Goal: Transaction & Acquisition: Purchase product/service

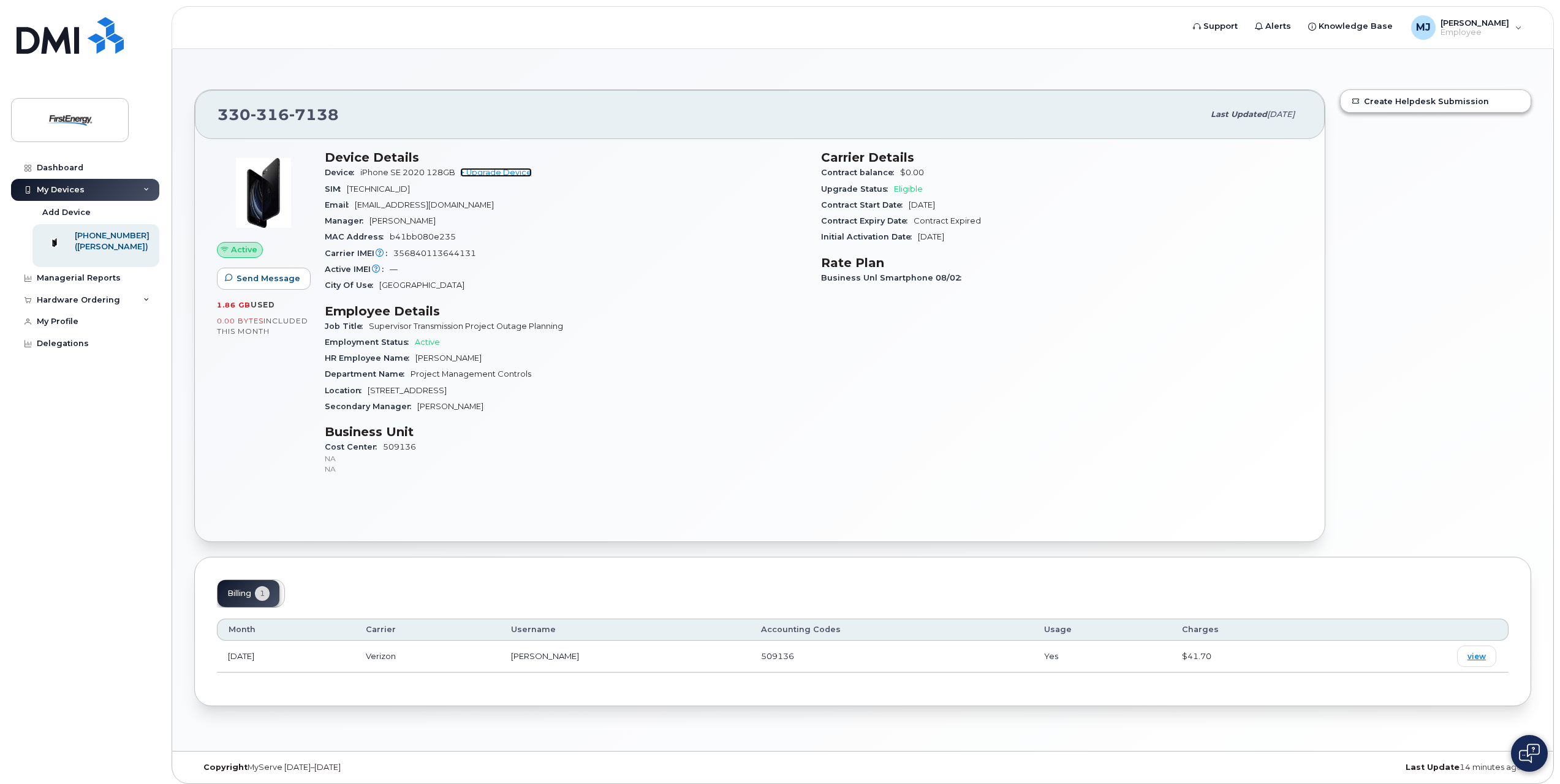
click at [514, 172] on link "+ Upgrade Device" at bounding box center [496, 172] width 72 height 9
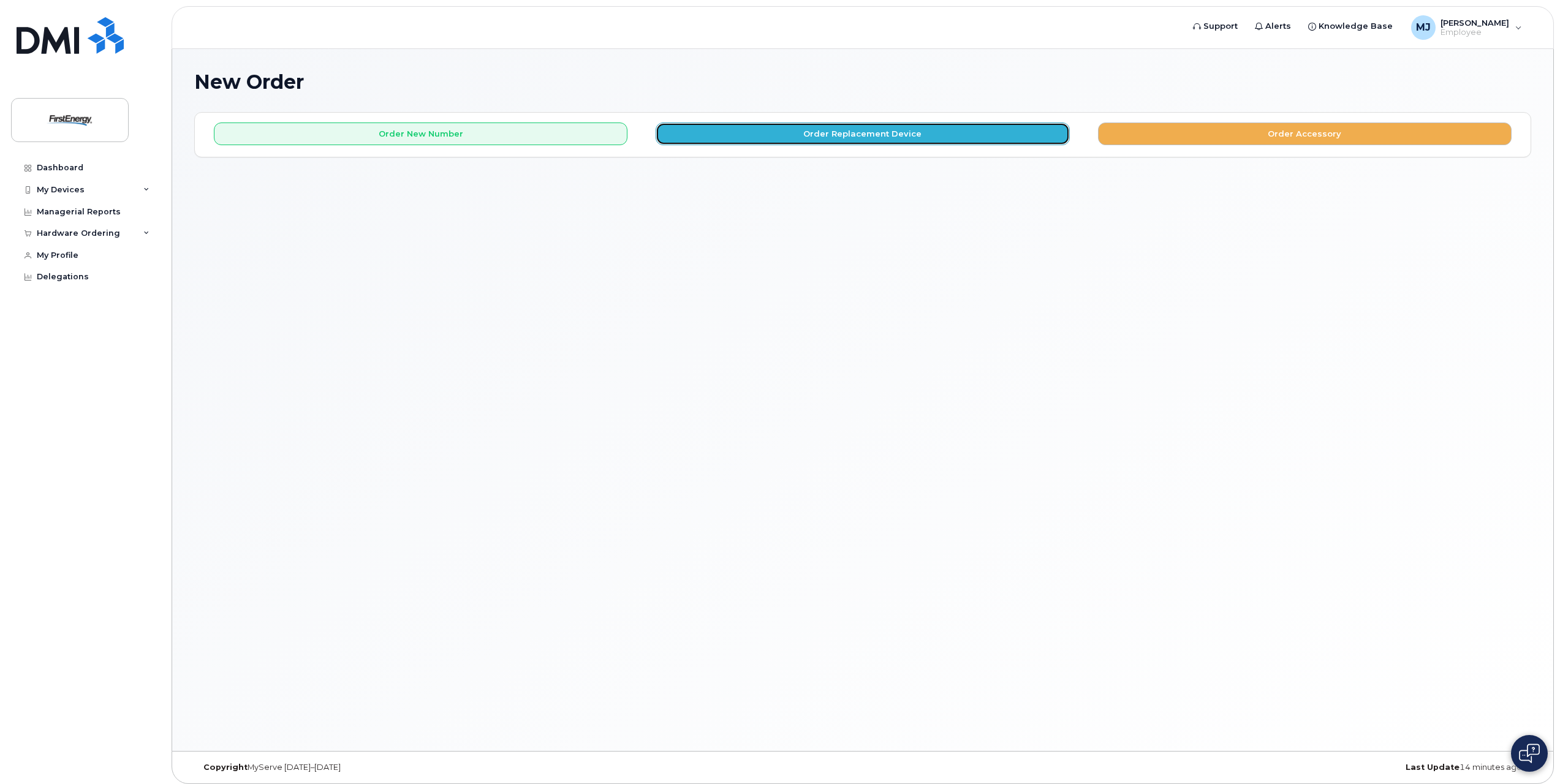
click at [855, 136] on button "Order Replacement Device" at bounding box center [863, 133] width 414 height 23
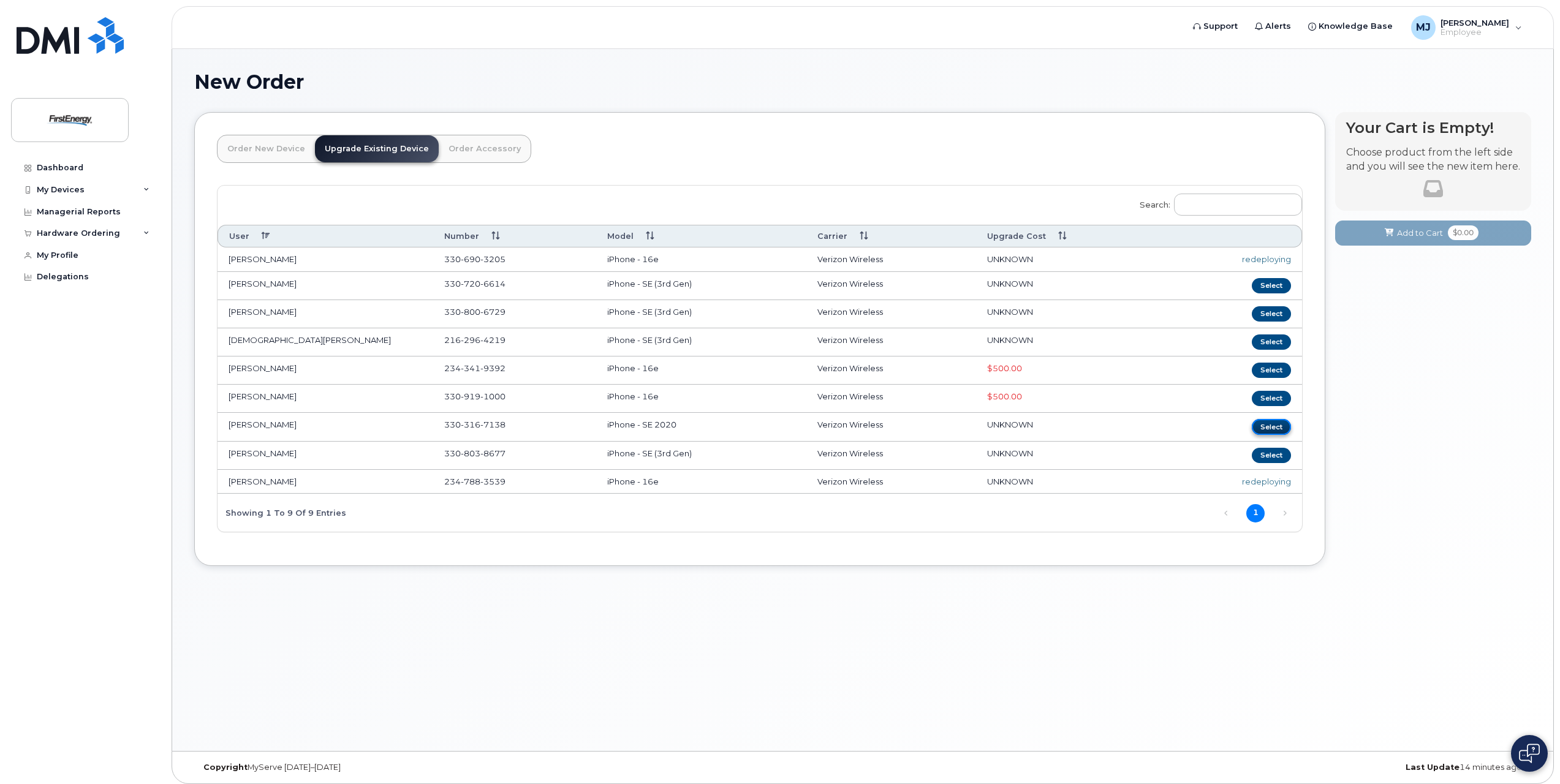
click at [1272, 425] on button "Select" at bounding box center [1272, 427] width 40 height 15
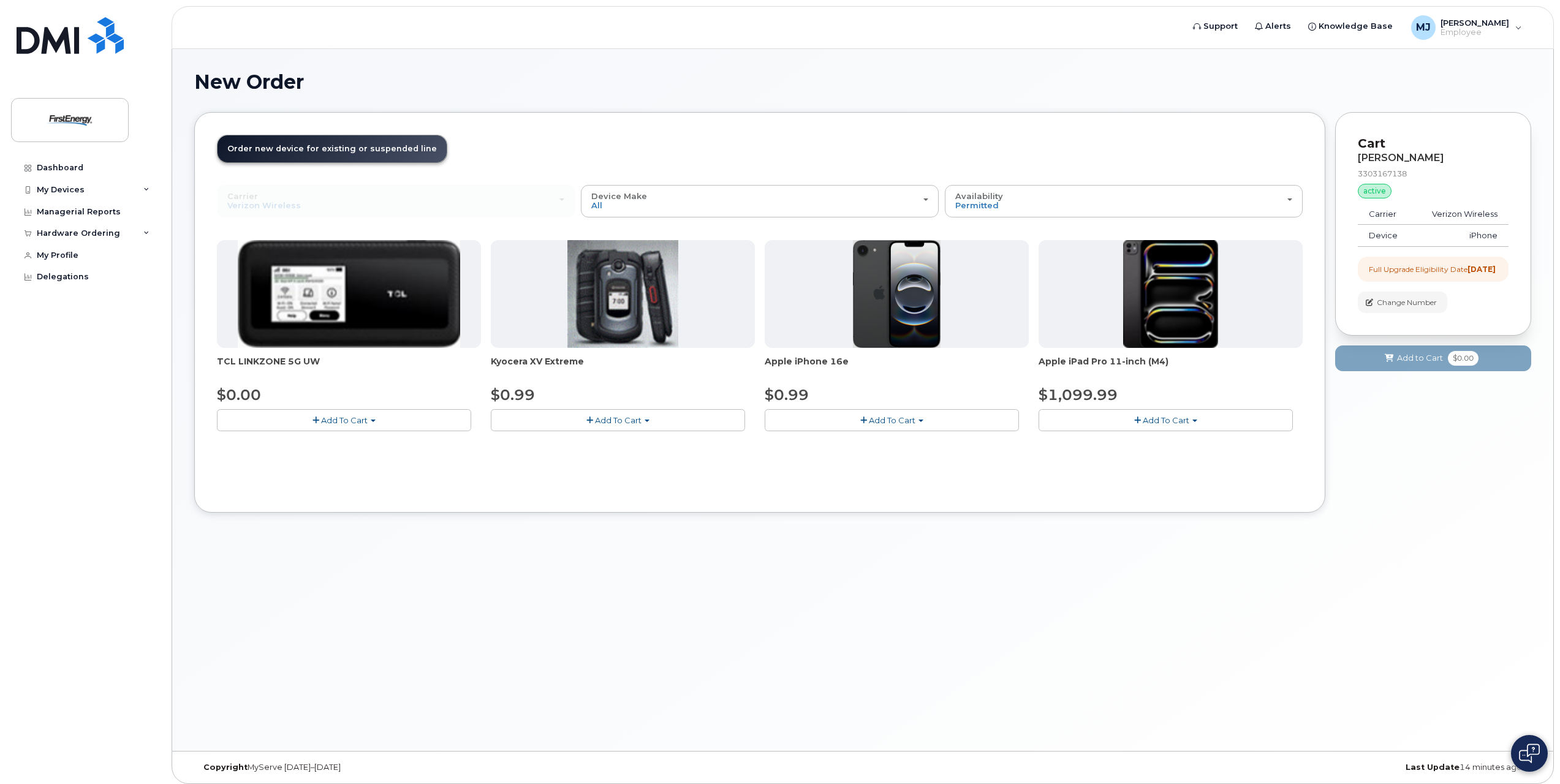
click at [874, 419] on span "Add To Cart" at bounding box center [892, 421] width 46 height 10
click at [842, 441] on link "$0.99 - 2 Year Upgrade" at bounding box center [827, 443] width 118 height 15
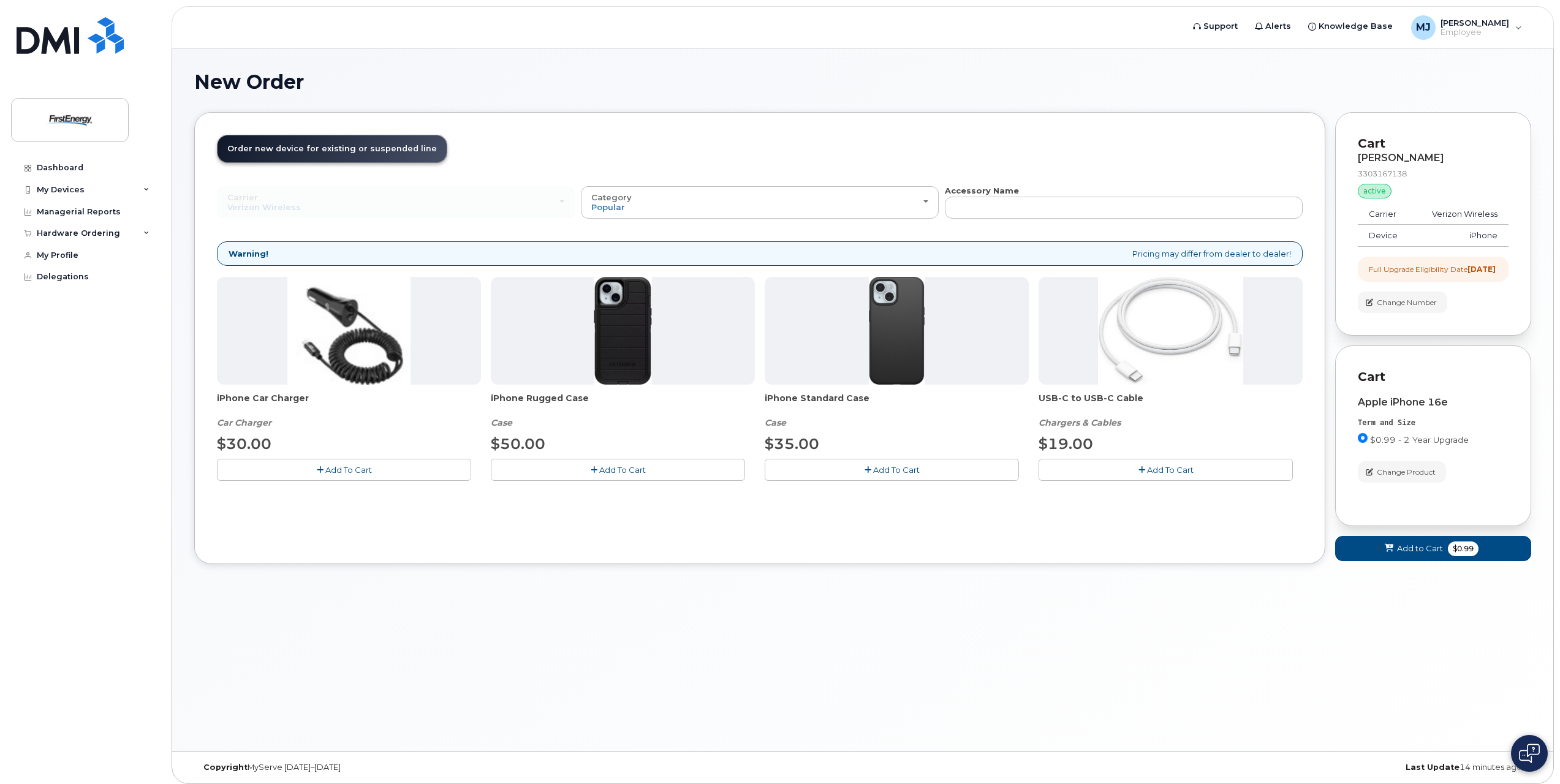
click at [890, 467] on span "Add To Cart" at bounding box center [896, 470] width 46 height 10
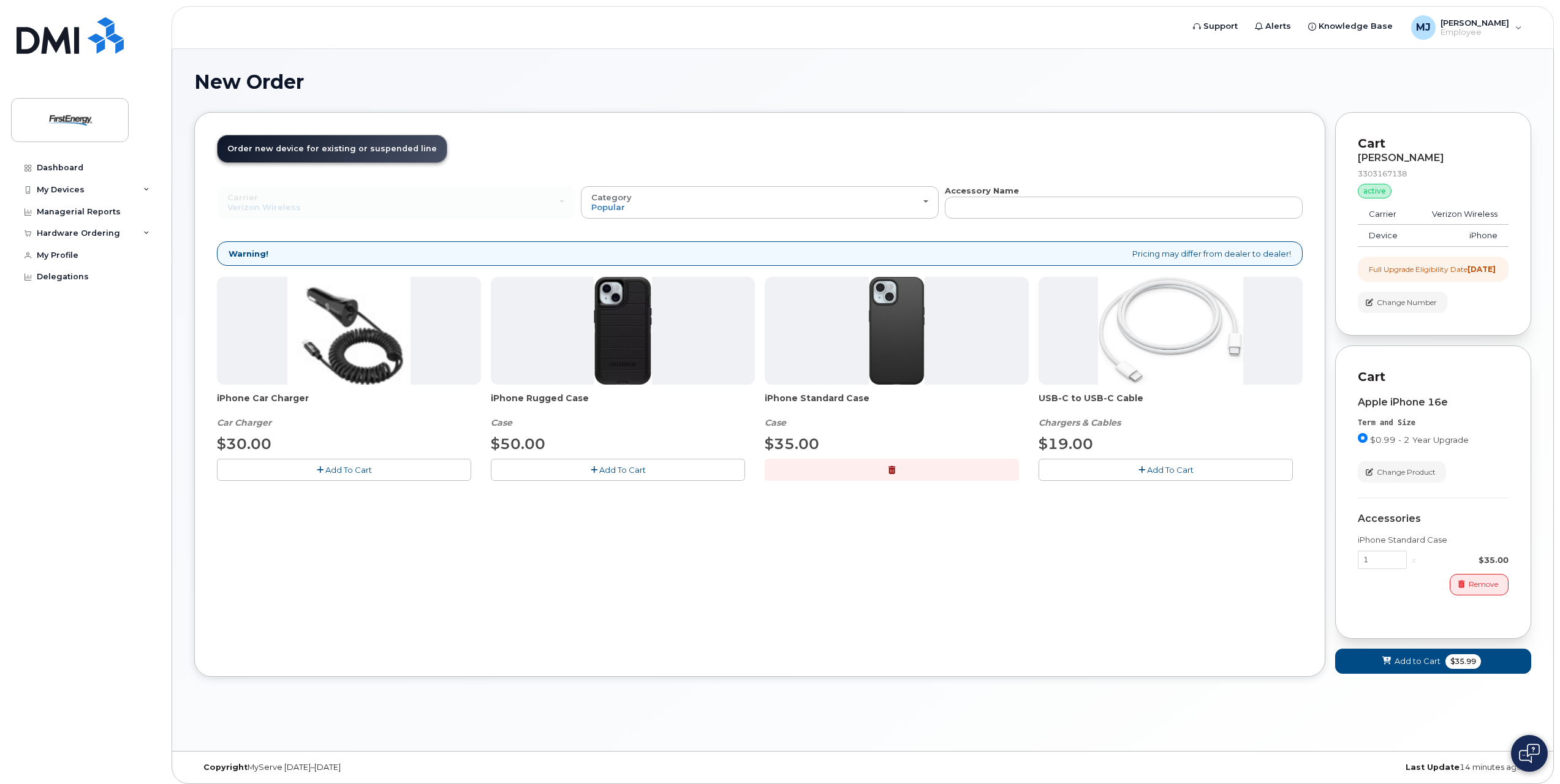
click at [337, 472] on span "Add To Cart" at bounding box center [348, 470] width 46 height 10
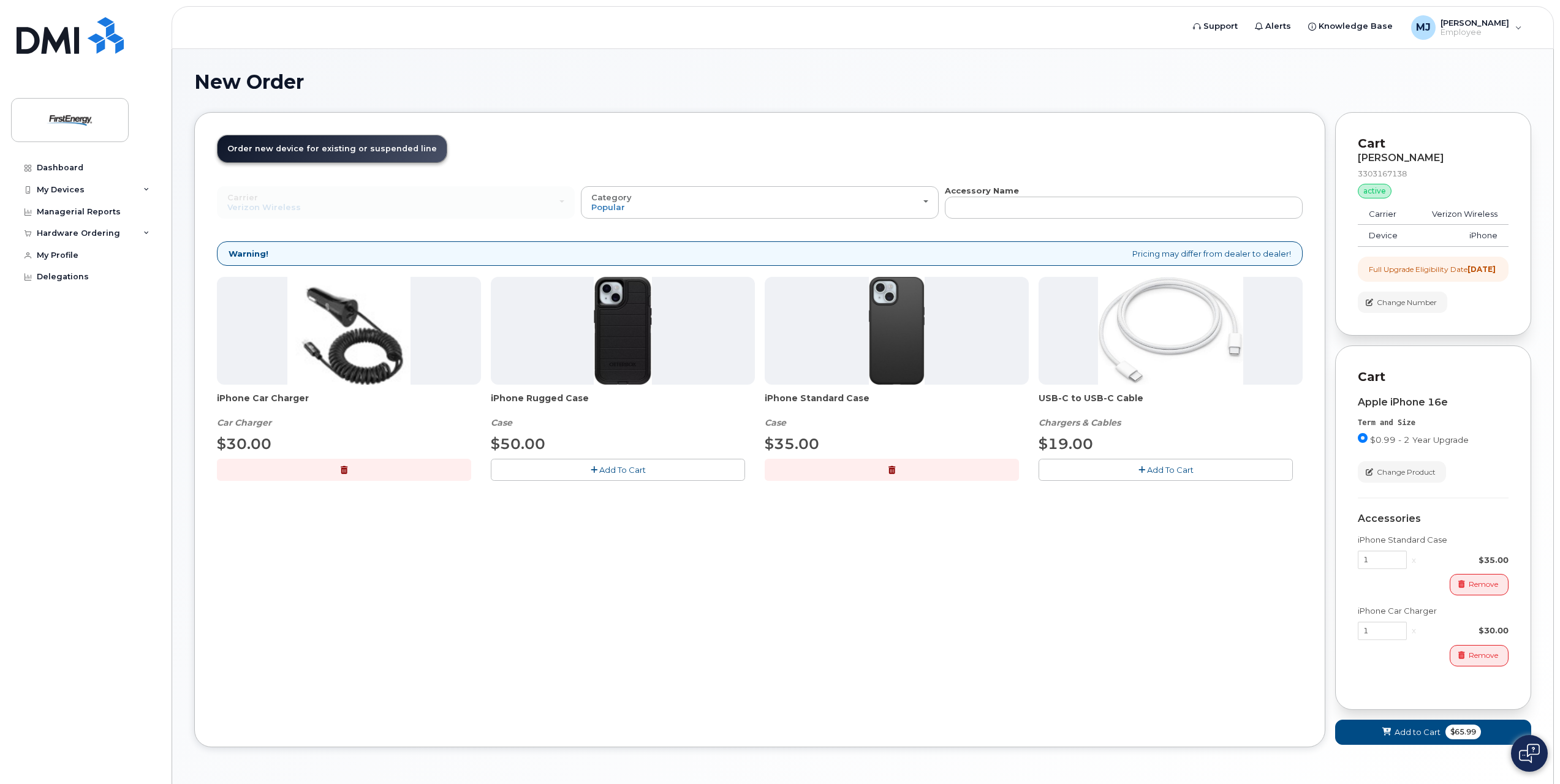
click at [1160, 470] on span "Add To Cart" at bounding box center [1170, 470] width 46 height 10
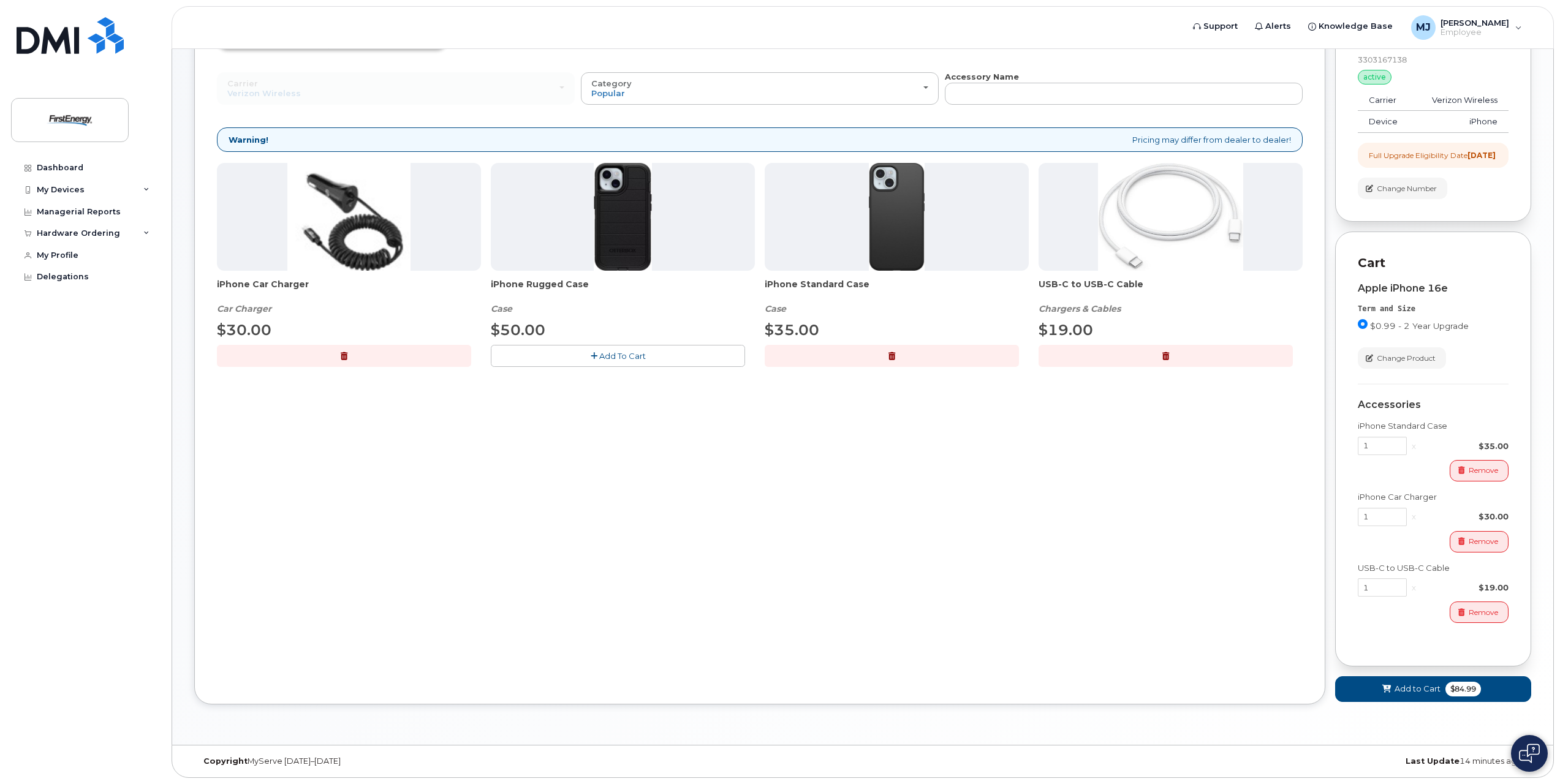
scroll to position [125, 0]
click at [1414, 692] on span "Add to Cart" at bounding box center [1417, 689] width 46 height 12
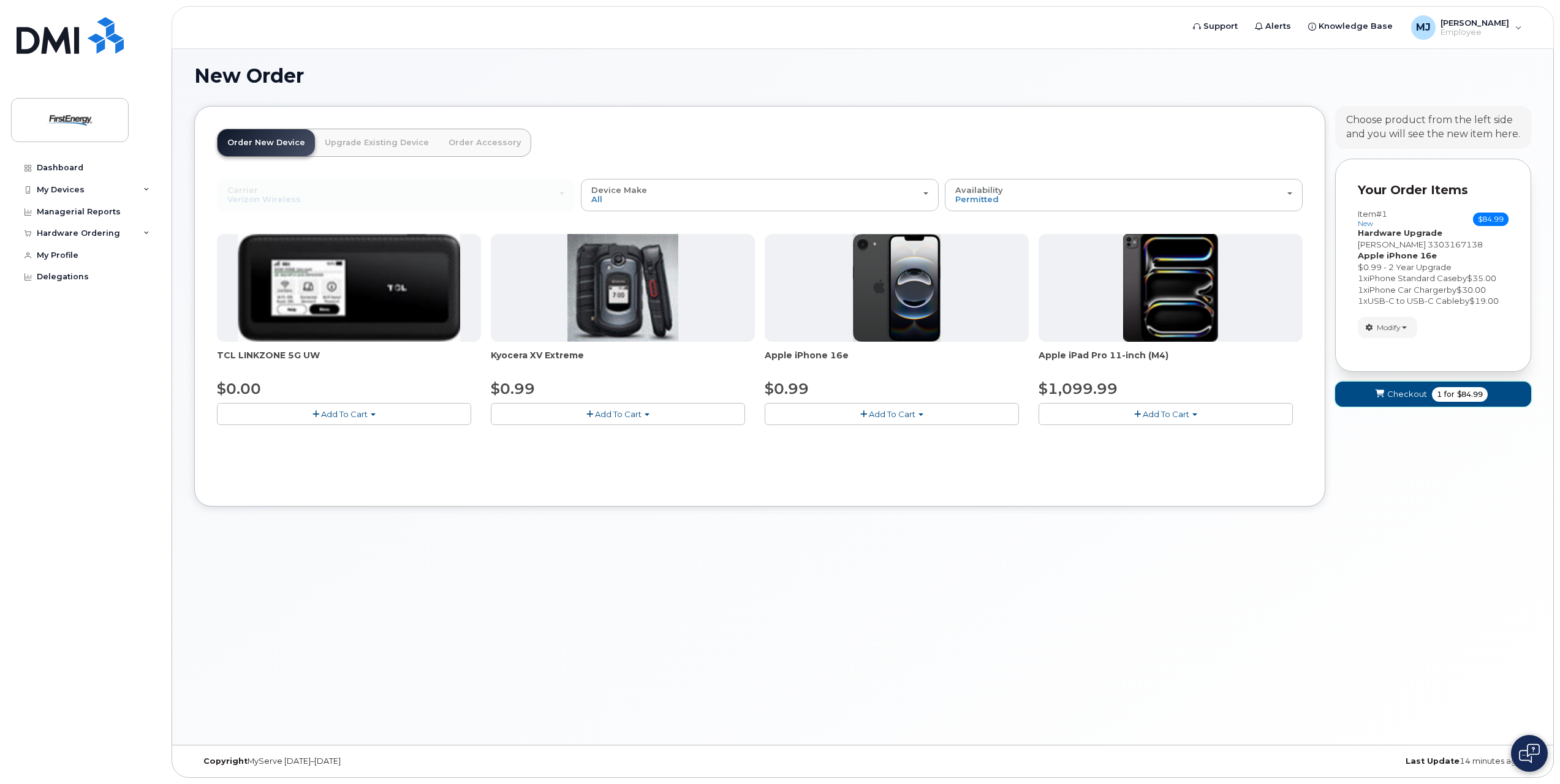
click at [1402, 396] on span "Checkout" at bounding box center [1407, 395] width 40 height 12
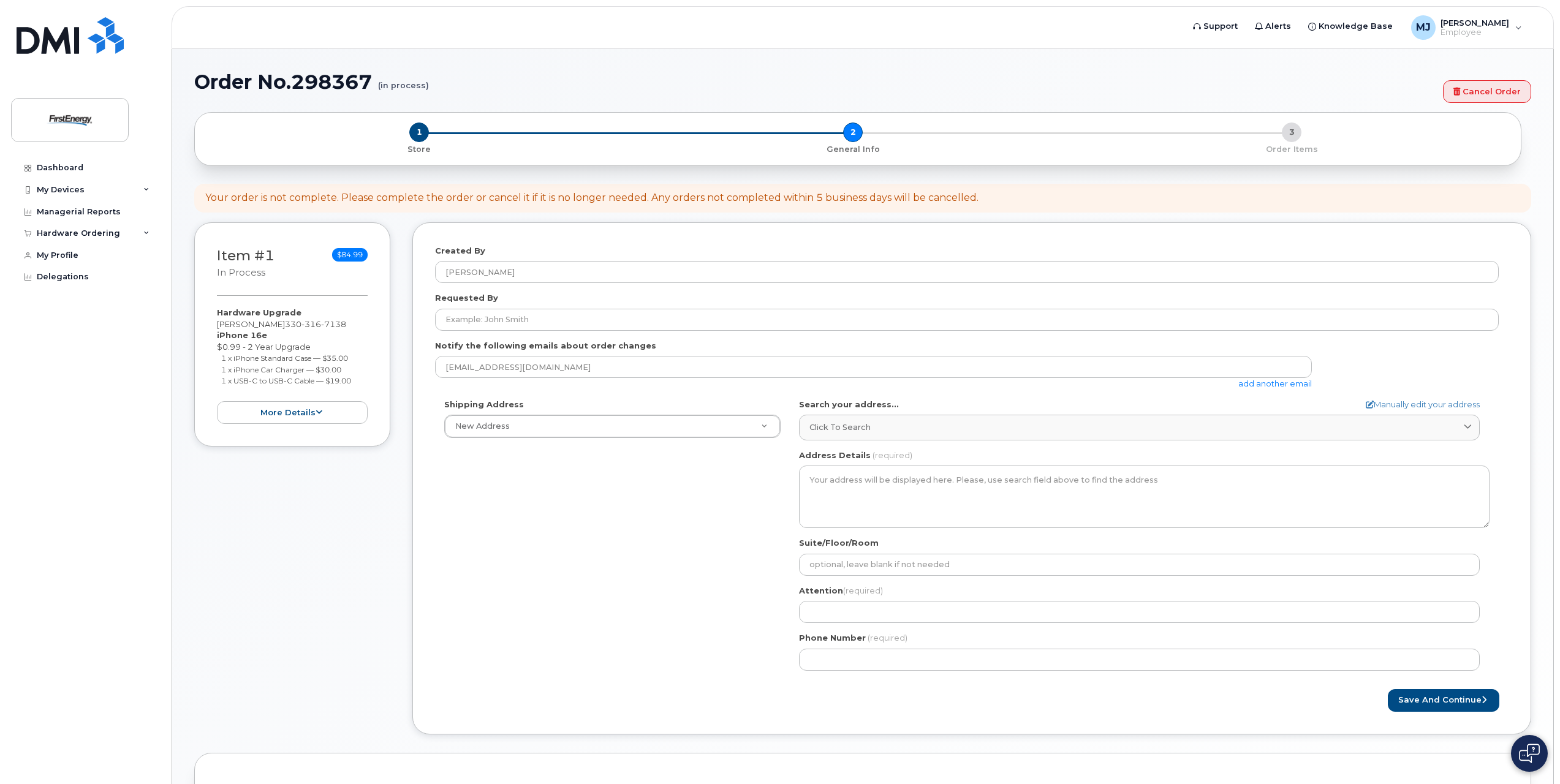
select select
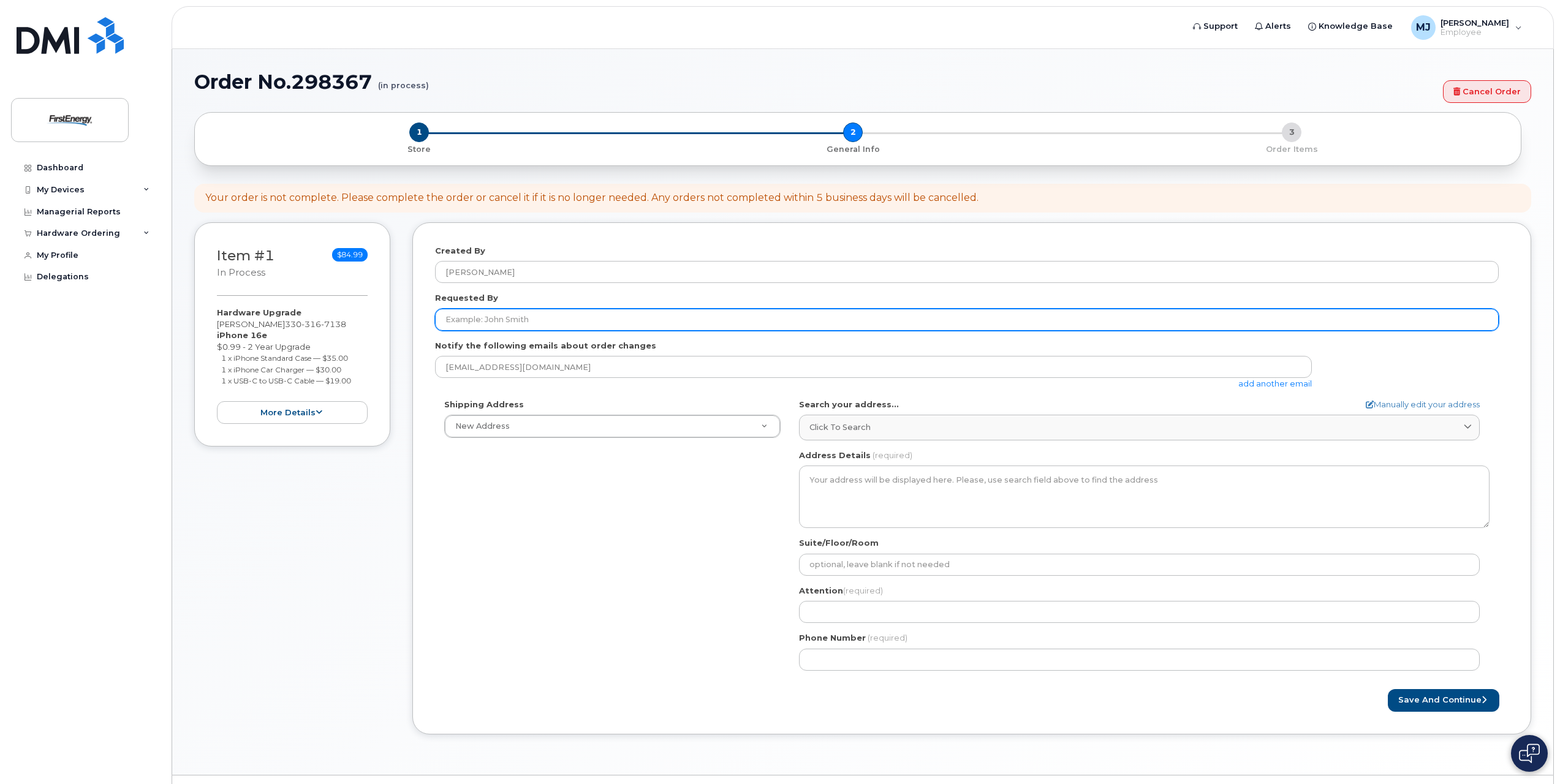
click at [517, 322] on input "Requested By" at bounding box center [967, 320] width 1064 height 22
type input "[PERSON_NAME]"
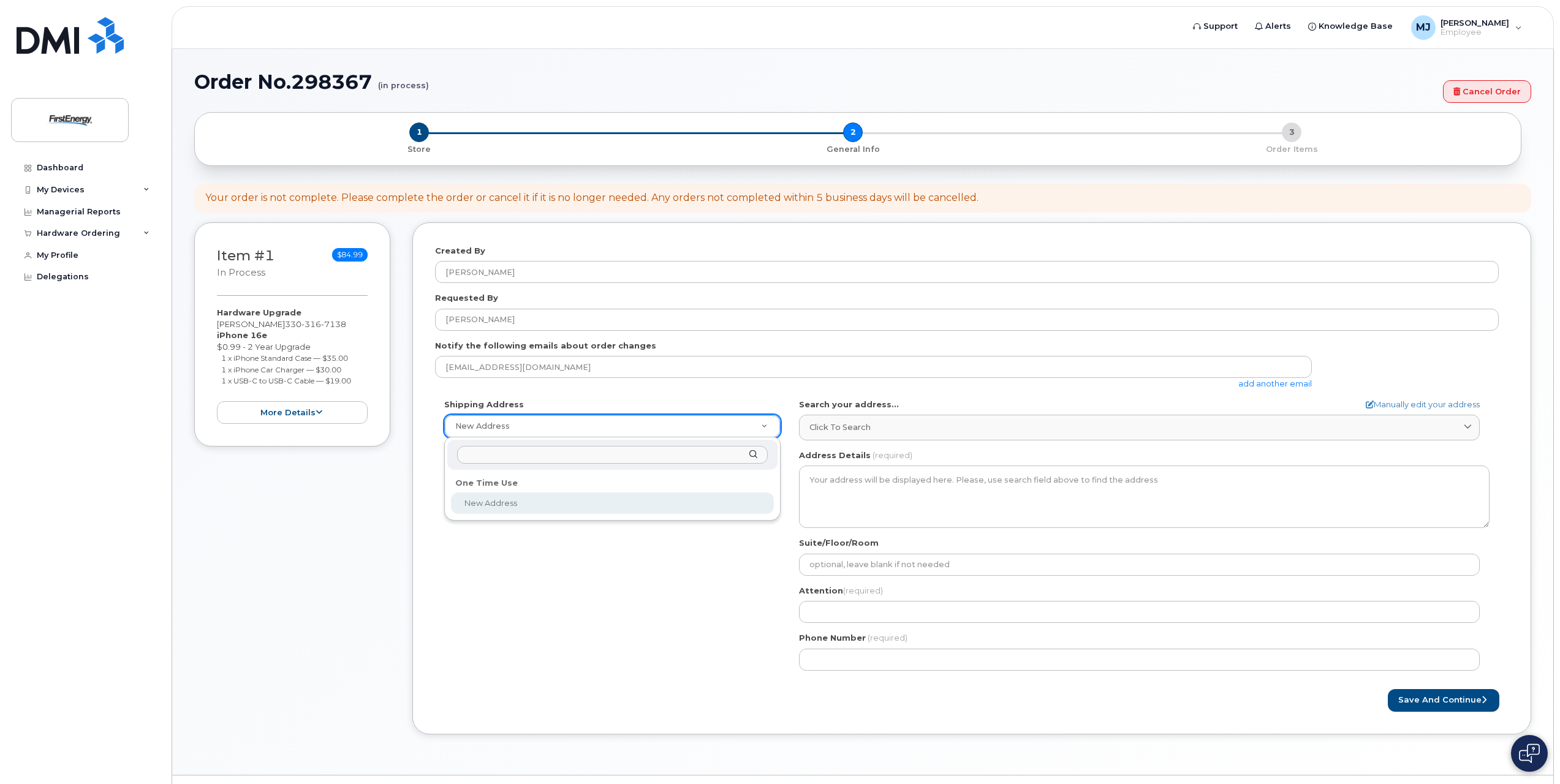
click at [705, 454] on input "text" at bounding box center [612, 454] width 310 height 18
click at [535, 460] on input "text" at bounding box center [612, 454] width 310 height 18
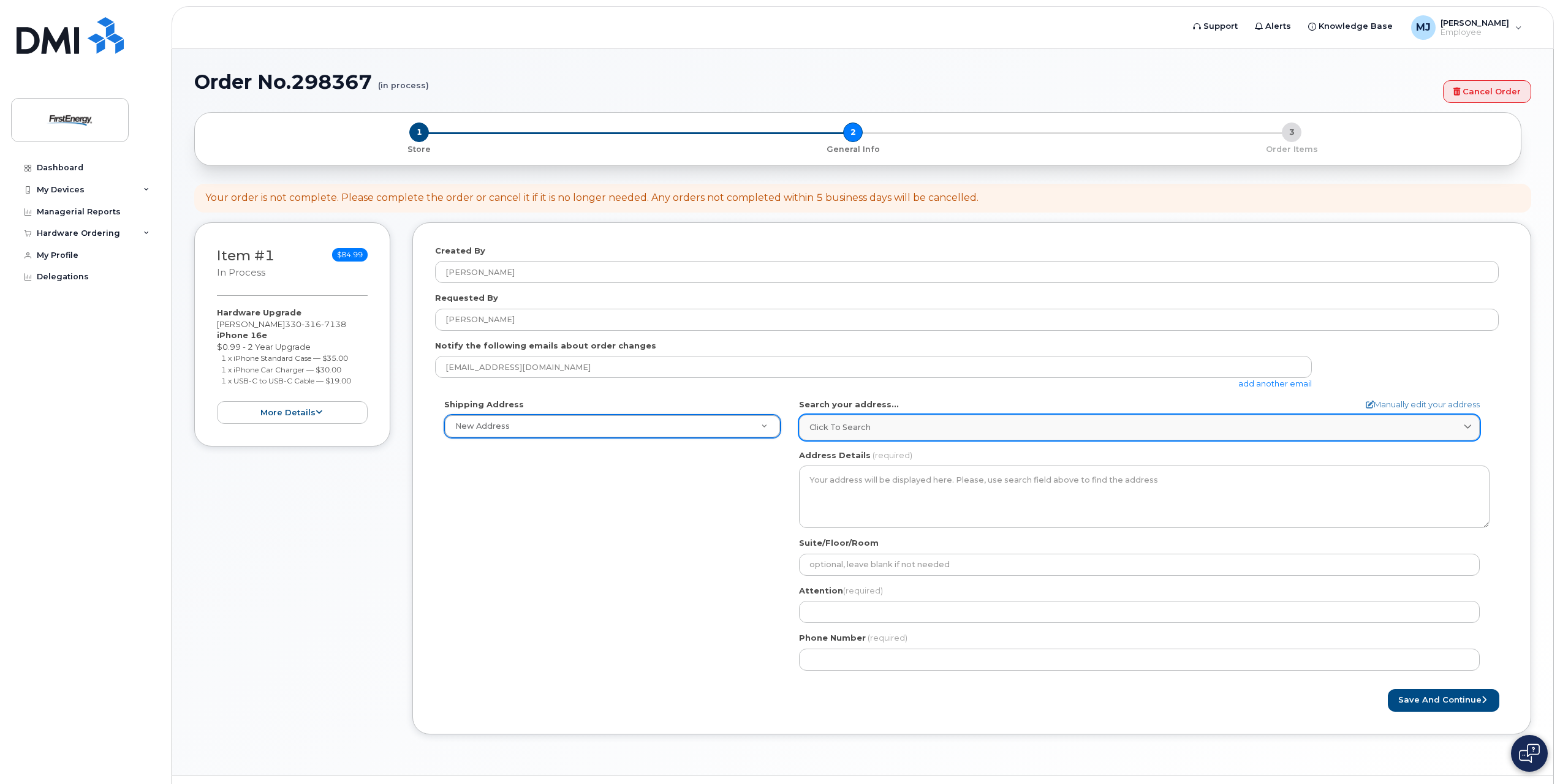
click at [862, 428] on span "Click to search" at bounding box center [840, 427] width 62 height 12
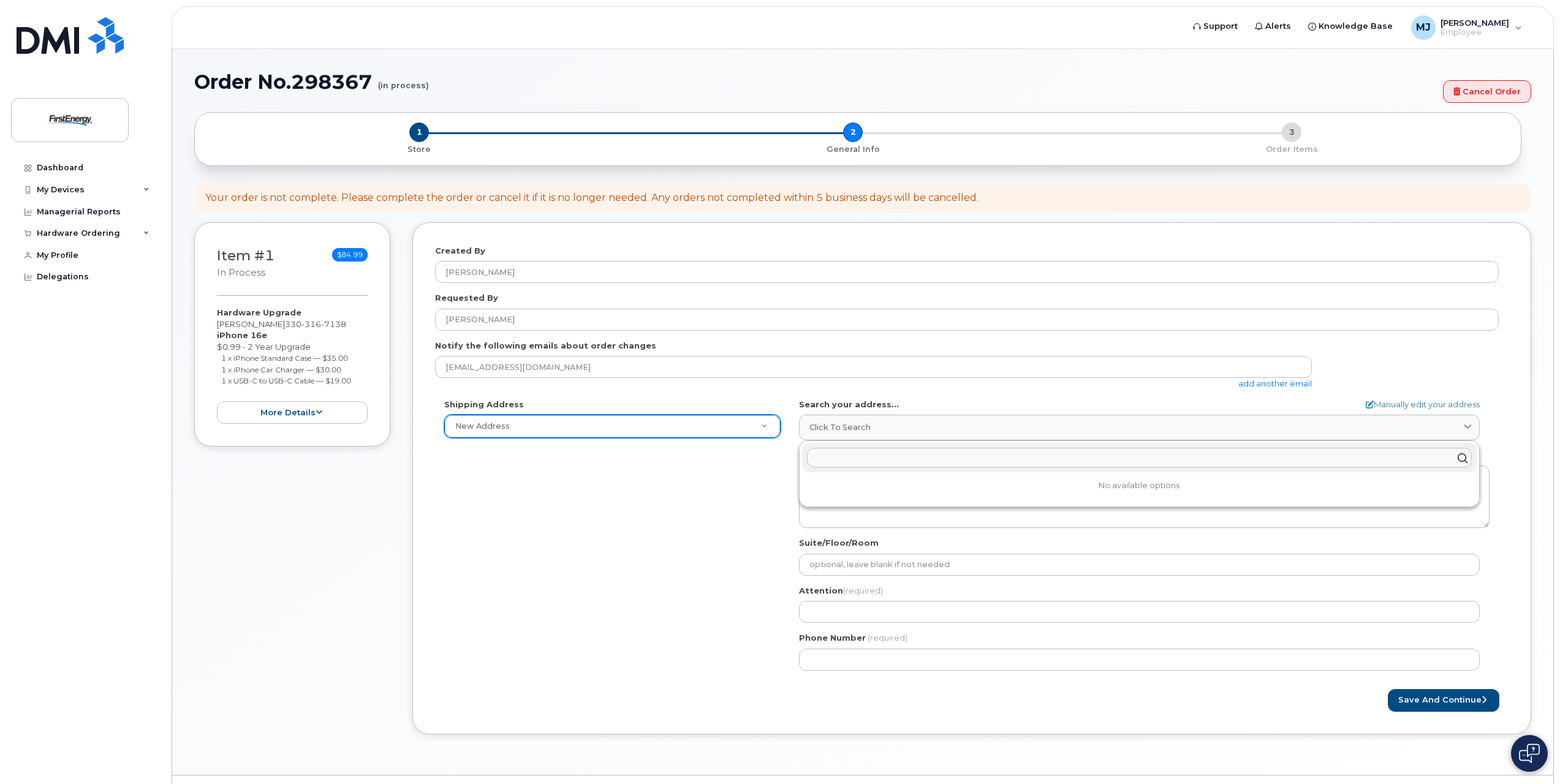
click at [730, 534] on div "Shipping Address New Address New Address AB Search your address... Manually edi…" at bounding box center [967, 540] width 1064 height 282
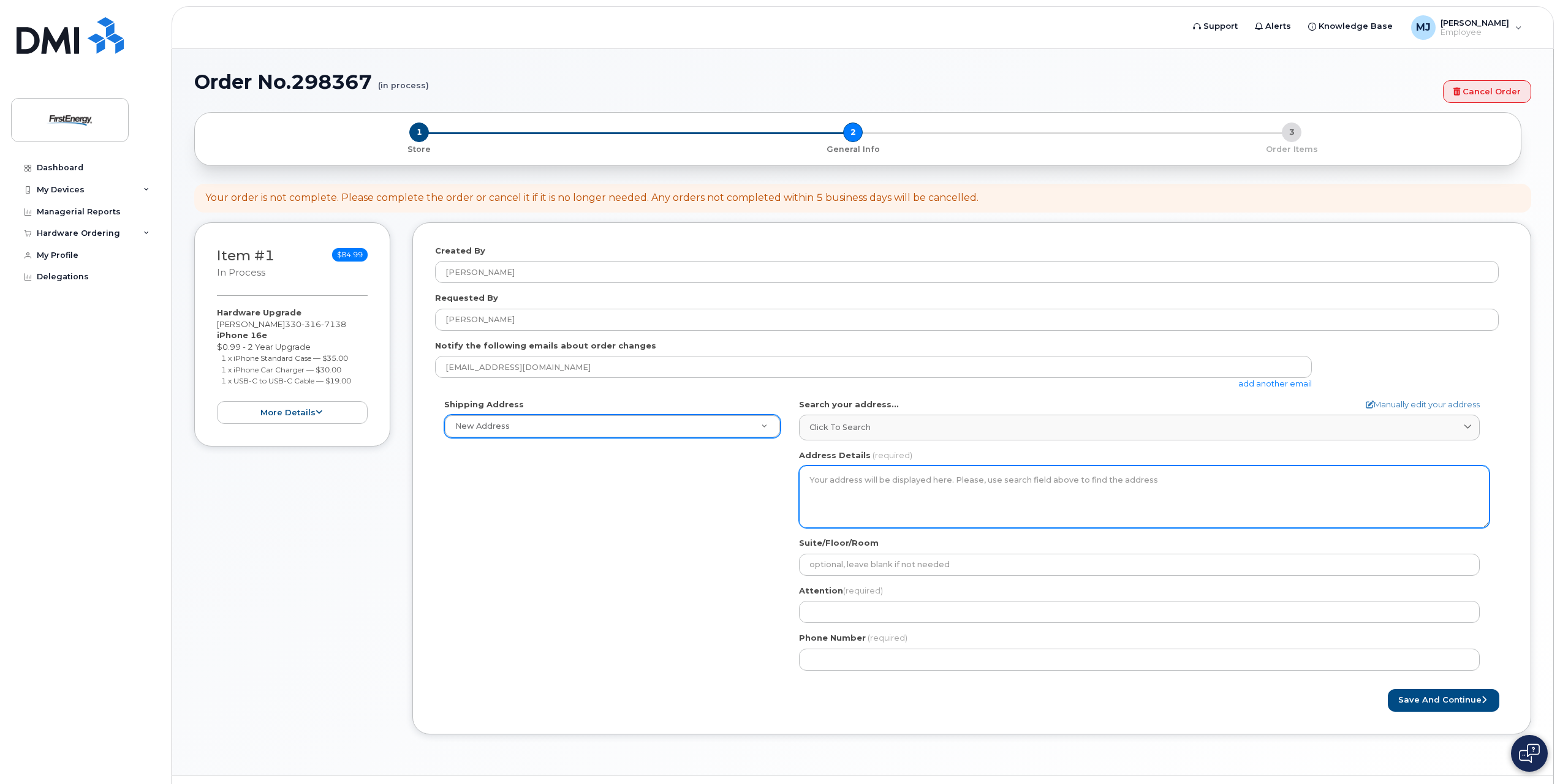
click at [852, 482] on textarea "Address Details" at bounding box center [1144, 497] width 691 height 62
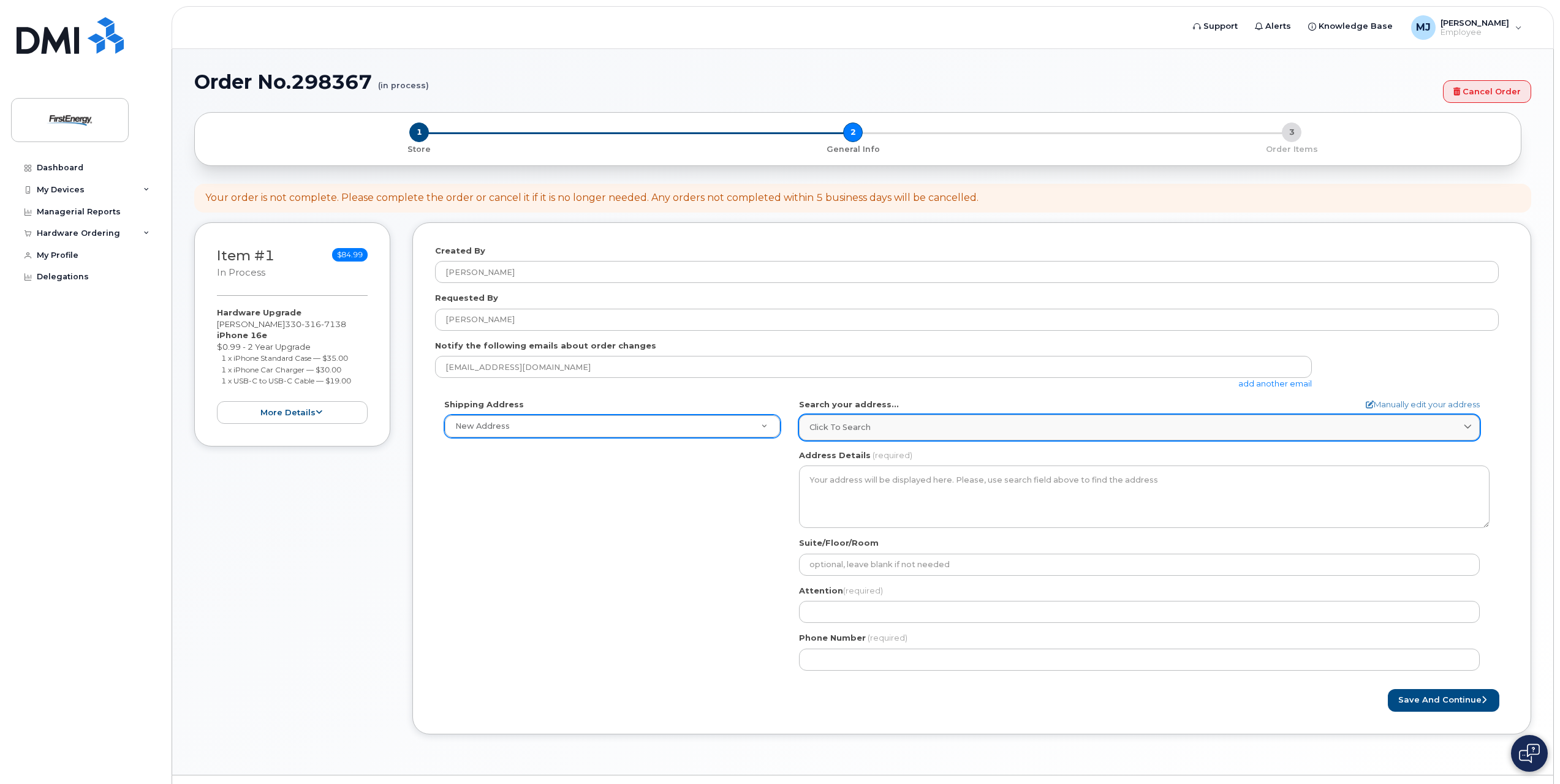
click at [862, 427] on span "Click to search" at bounding box center [840, 427] width 62 height 12
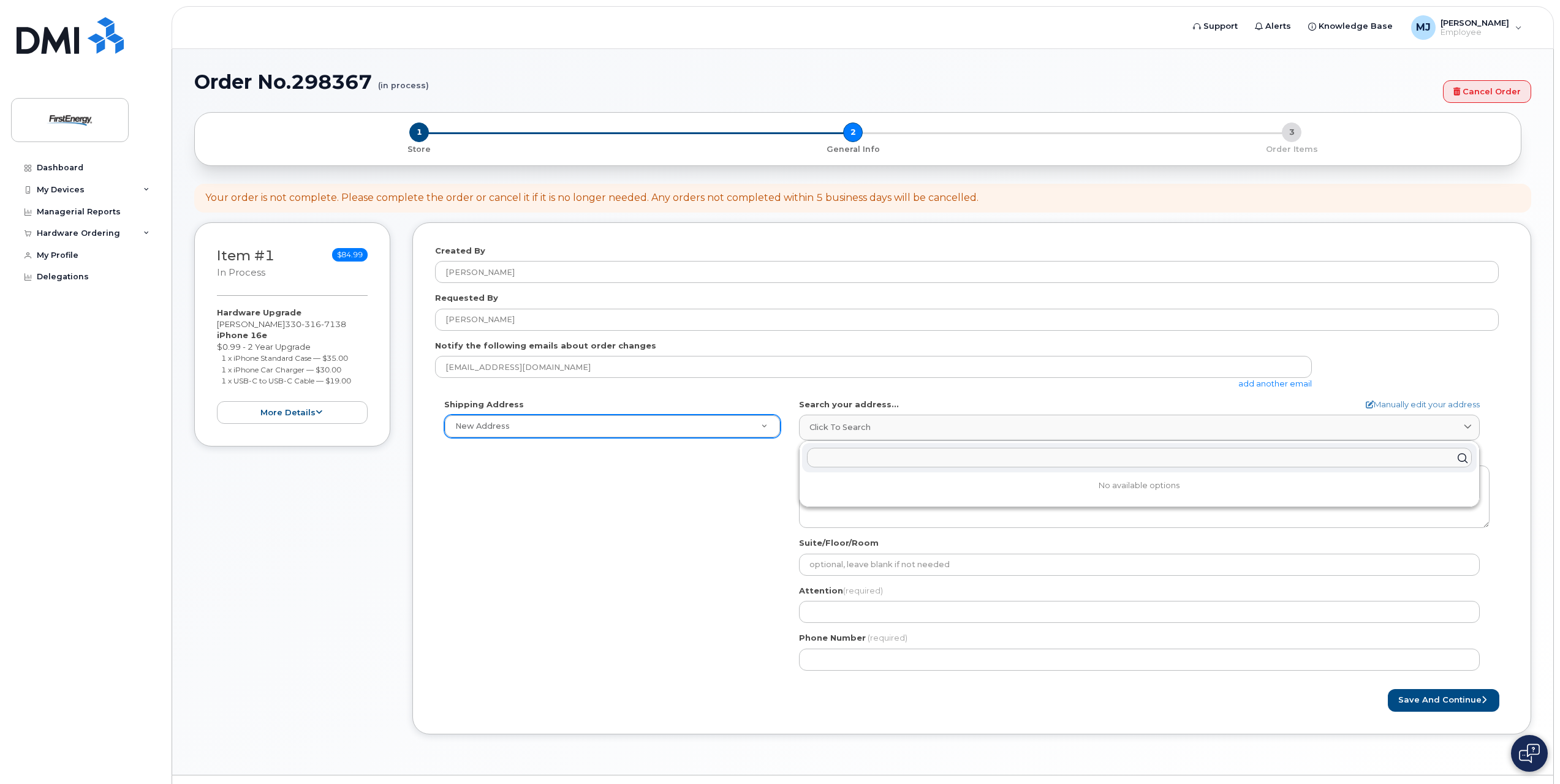
click at [845, 459] on input "text" at bounding box center [1139, 458] width 665 height 19
click at [707, 526] on div "Shipping Address New Address New Address AB Search your address... Manually edi…" at bounding box center [967, 540] width 1064 height 282
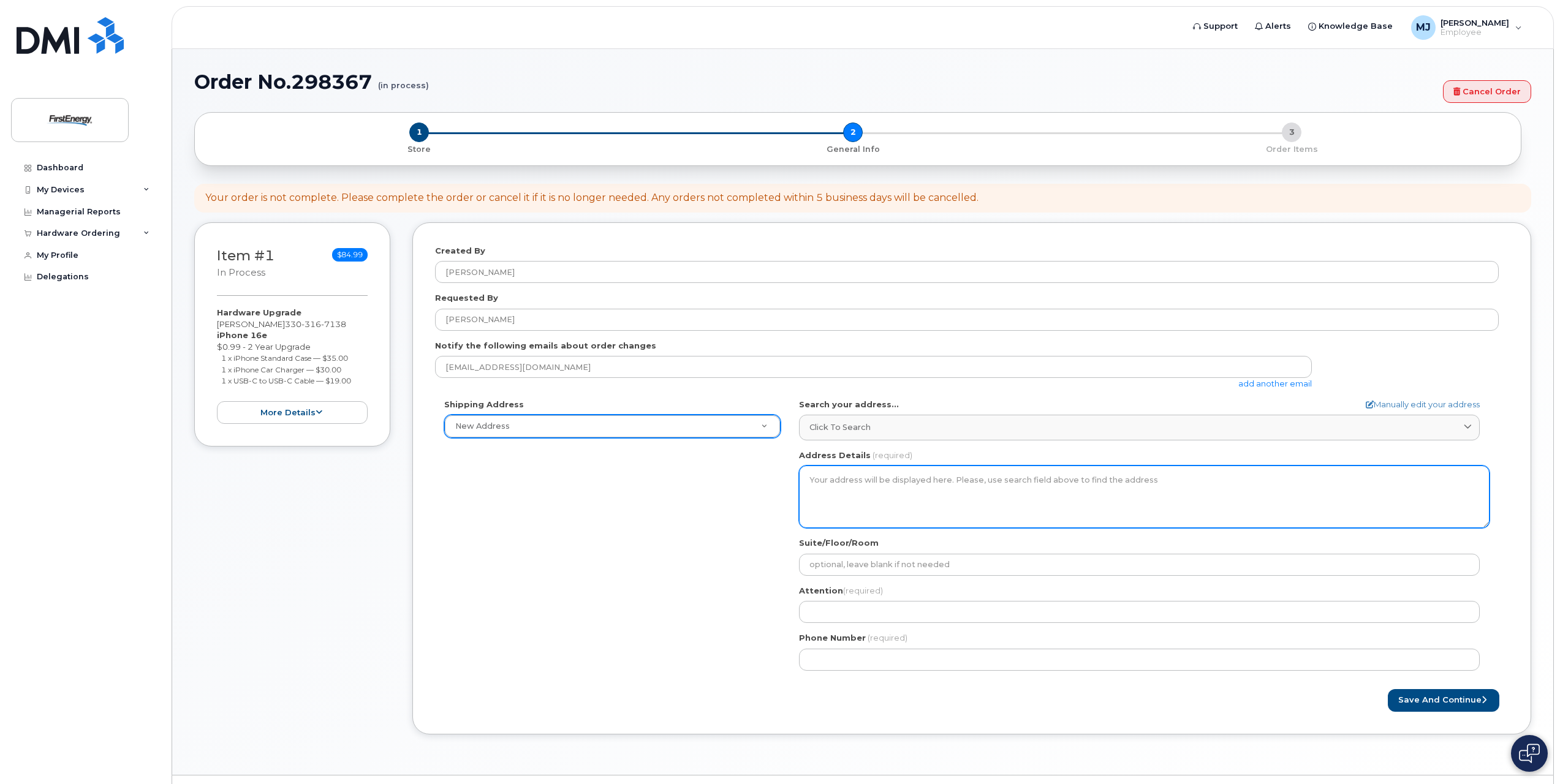
click at [852, 490] on textarea "Address Details" at bounding box center [1144, 497] width 691 height 62
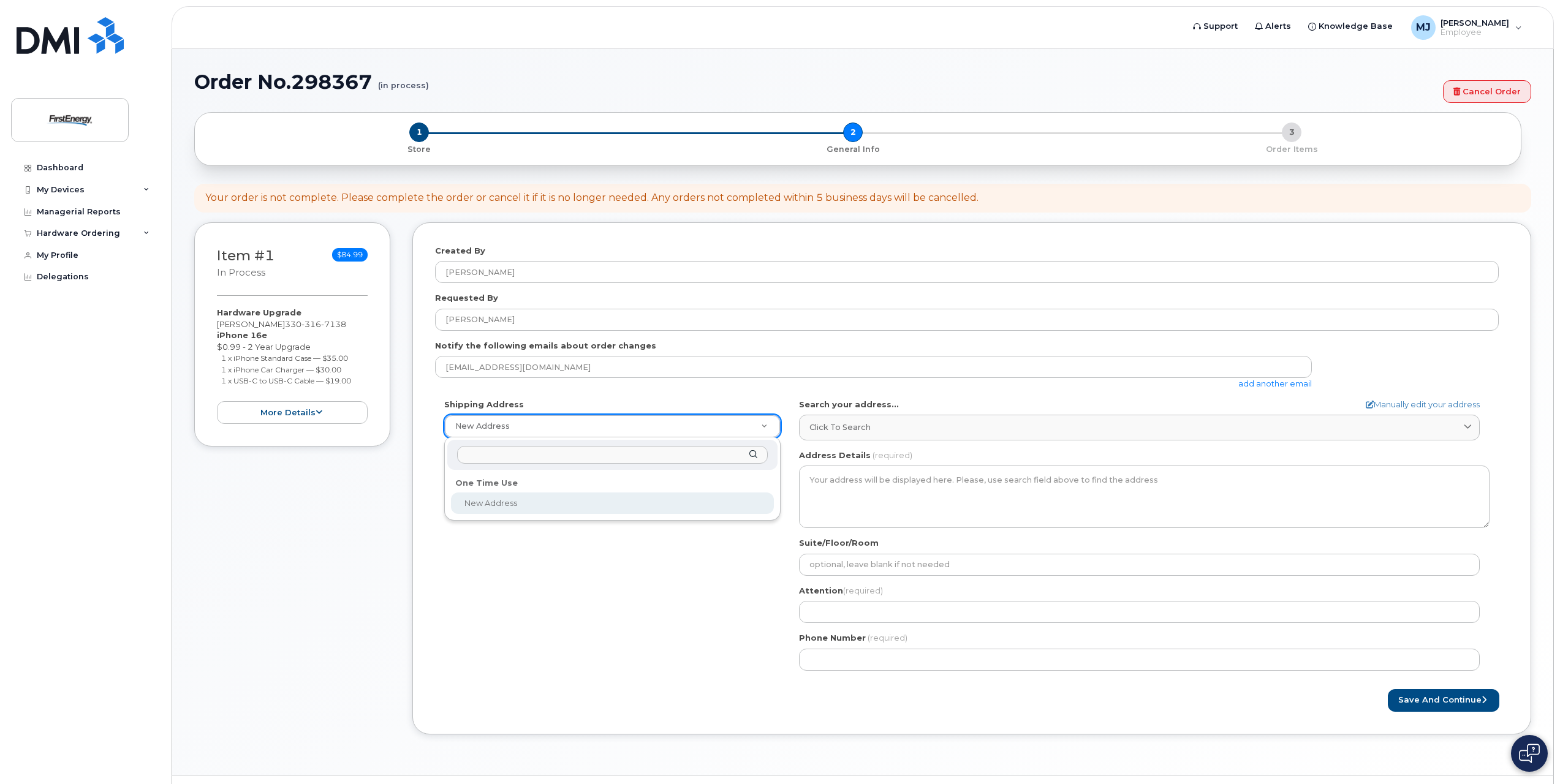
select select
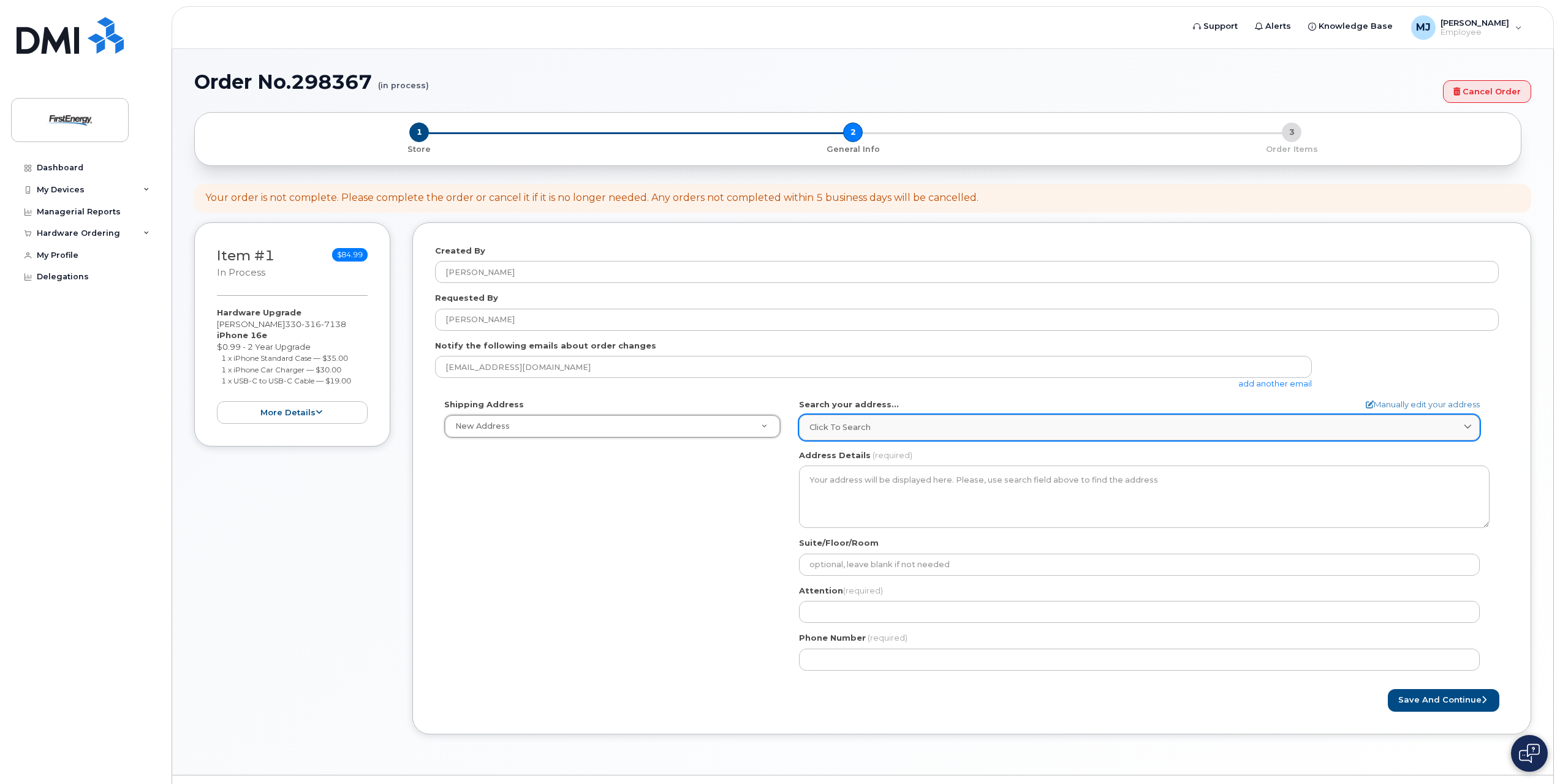
click at [894, 430] on div "Click to search" at bounding box center [1139, 427] width 660 height 12
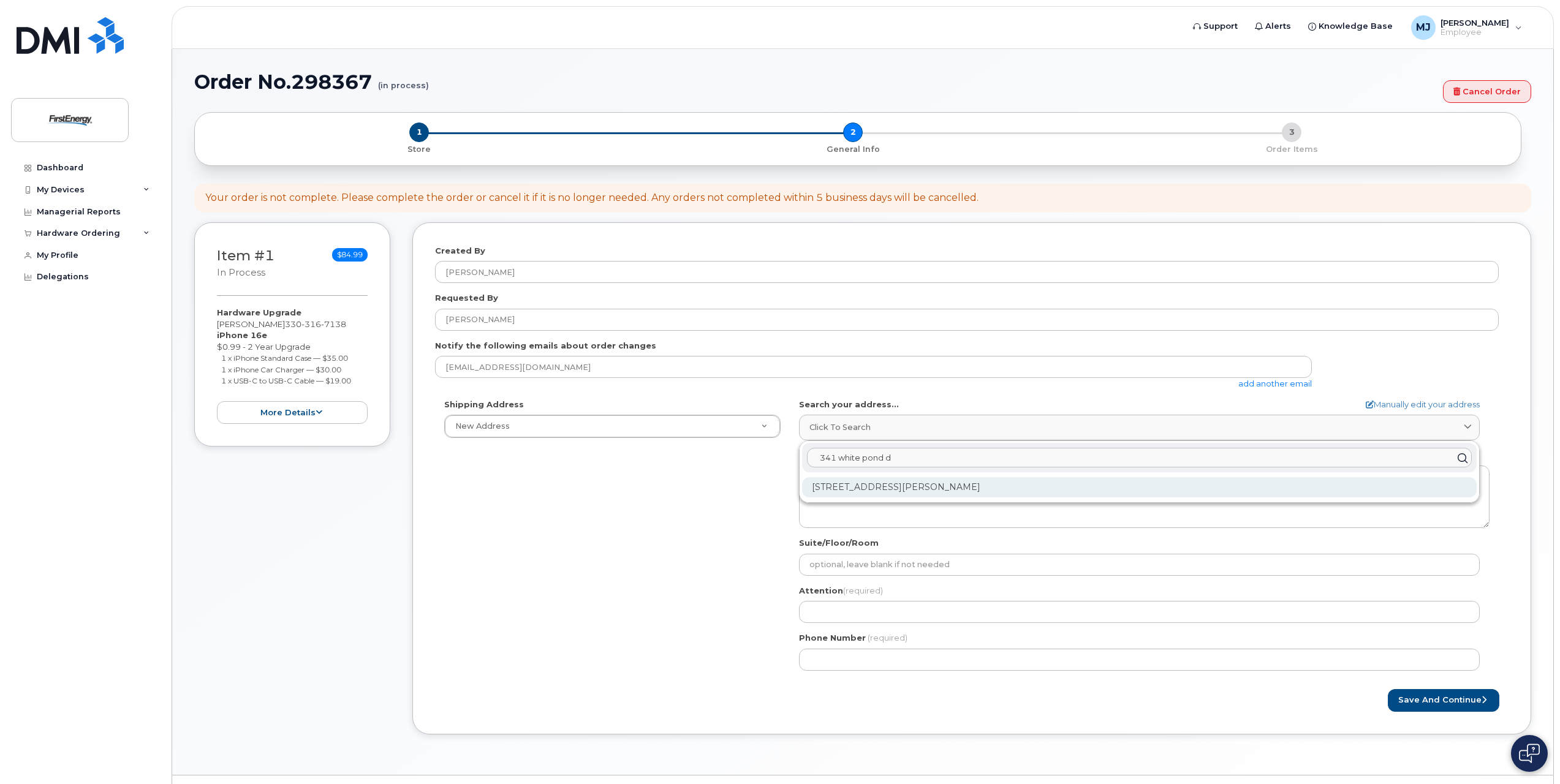
type input "341 white pond d"
click at [905, 489] on div "341 White Pond Dr Akron OH 44320-1119" at bounding box center [1139, 487] width 675 height 20
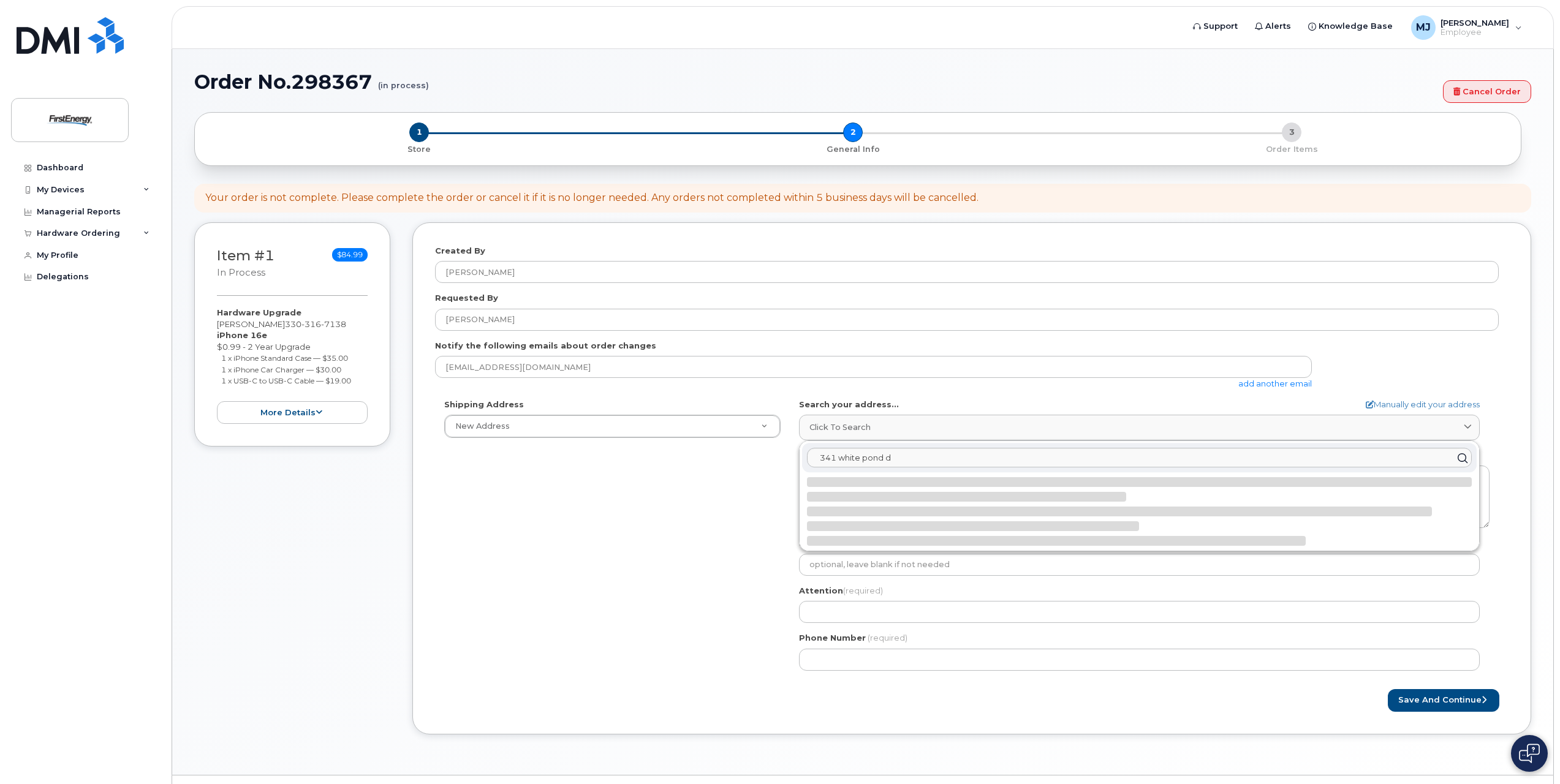
select select
type textarea "341 White Pond Dr AKRON OH 44320-1119 UNITED STATES"
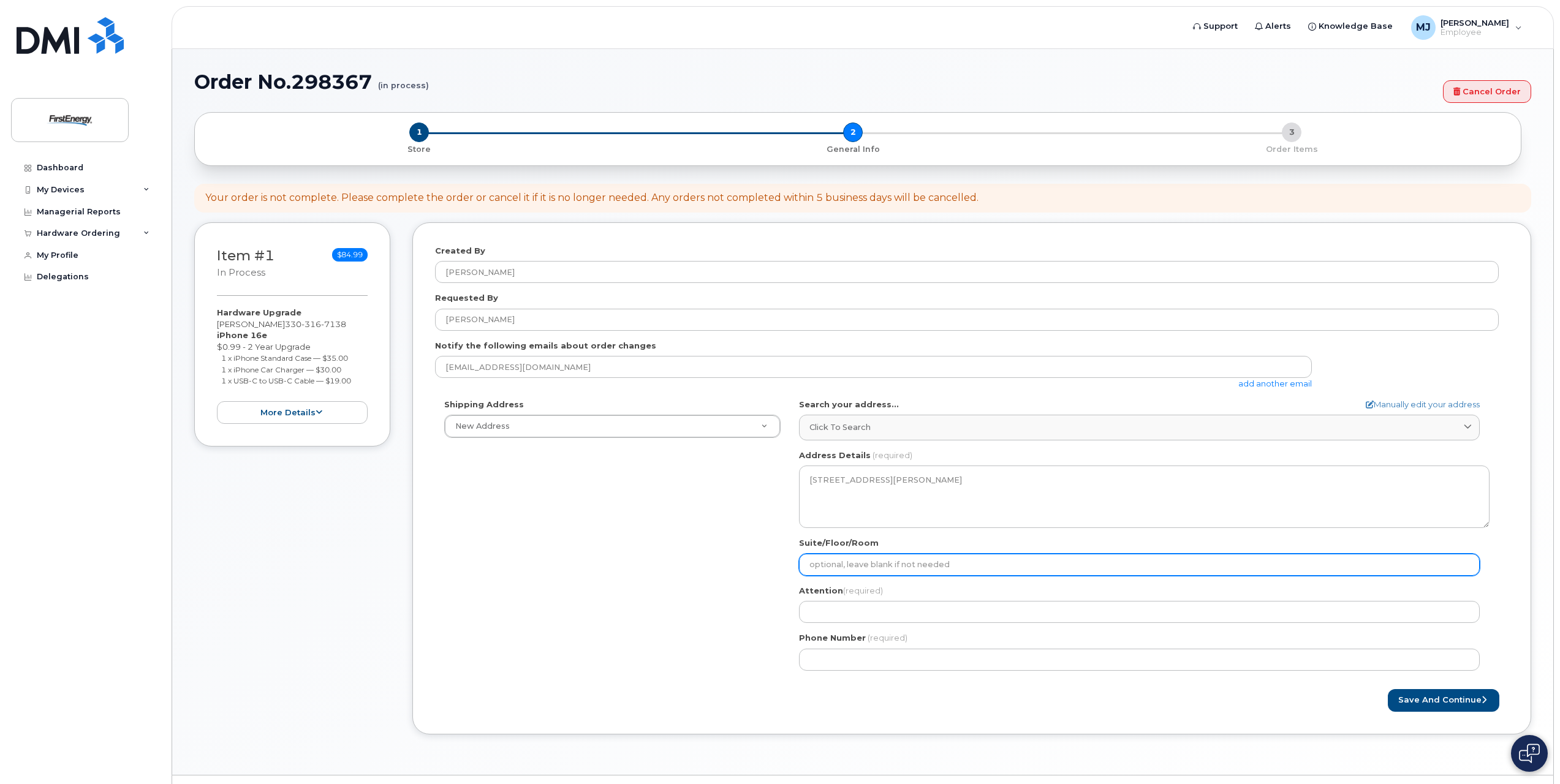
click at [871, 564] on input "Suite/Floor/Room" at bounding box center [1139, 565] width 680 height 22
select select
type input "A"
select select
type input "A-"
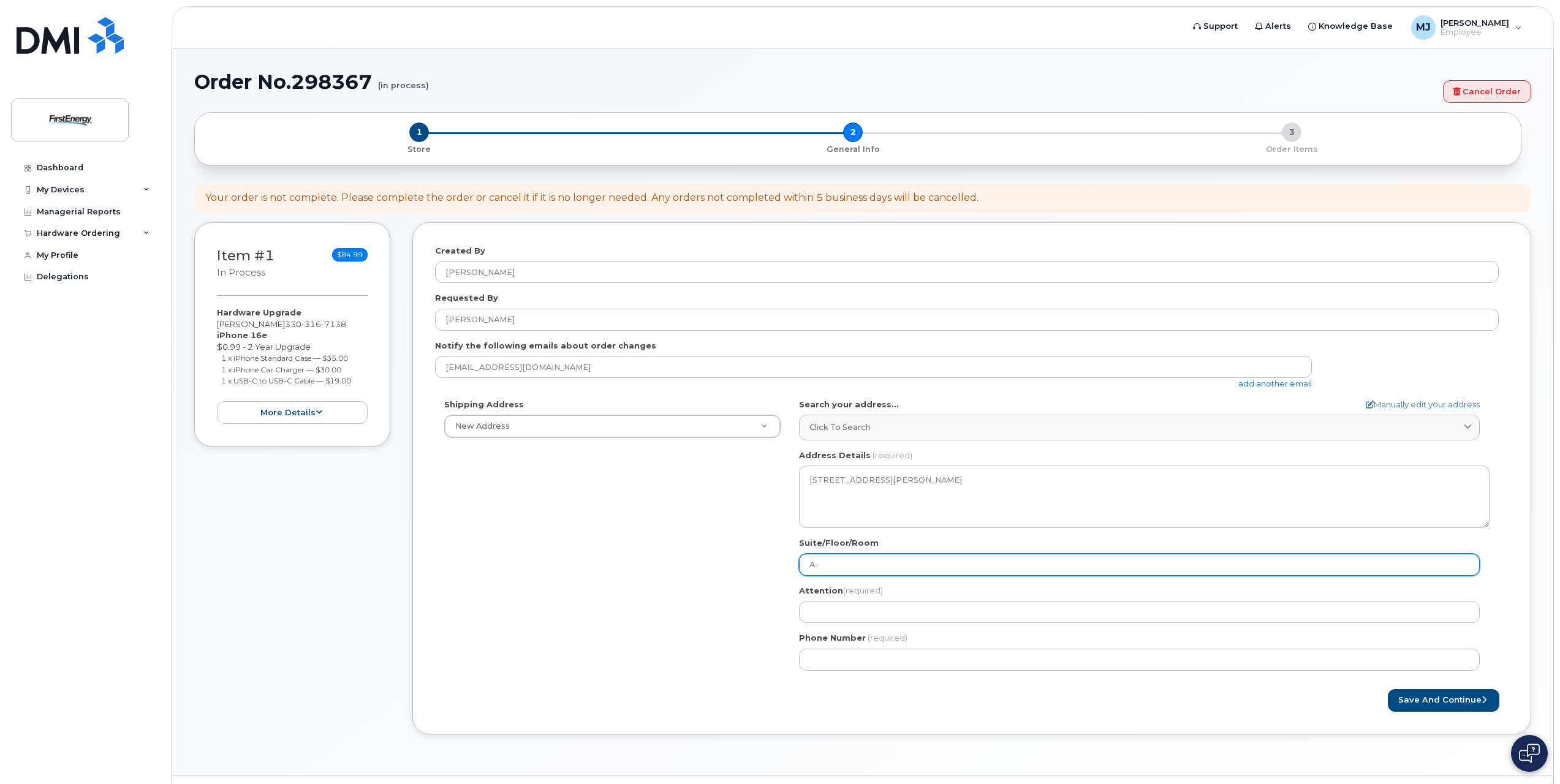
select select
type input "A-F"
select select
type input "A-FE"
select select
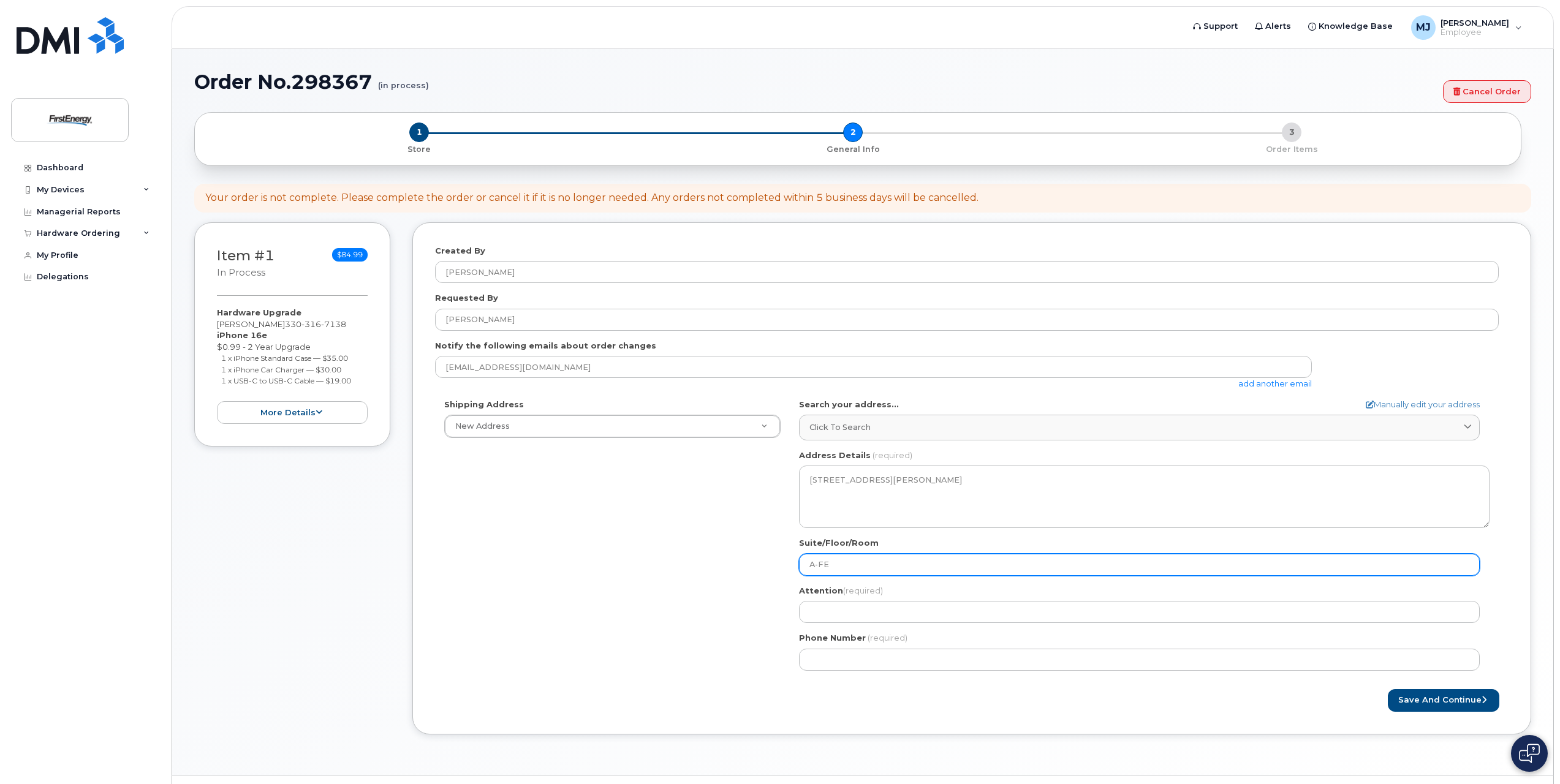
type input "A-FEH"
select select
type input "A-FEHQ"
select select
type input "A-FEHQ-"
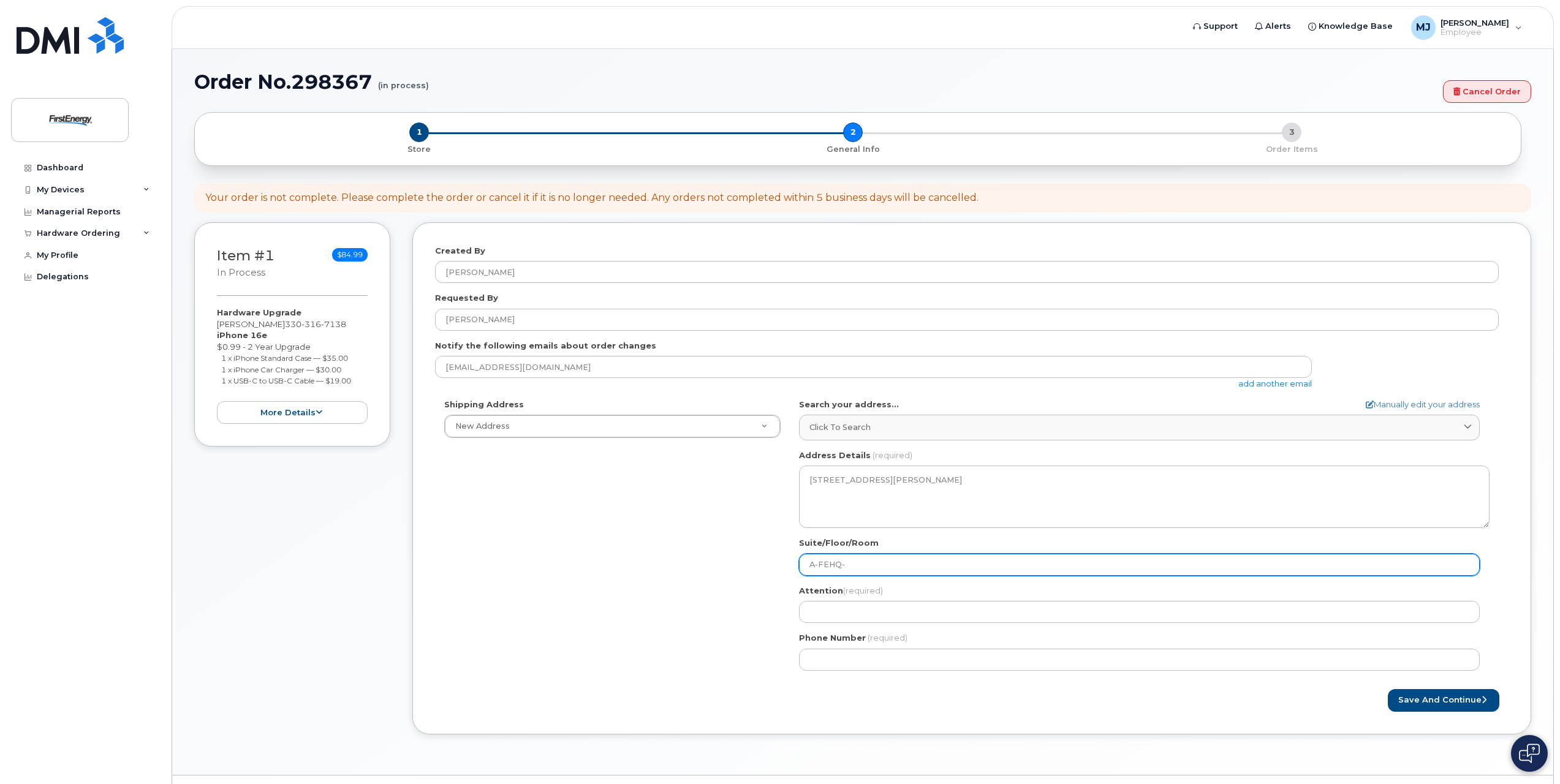
select select
type input "A-FEHQ-A"
select select
type input "A-FEHQ-A1"
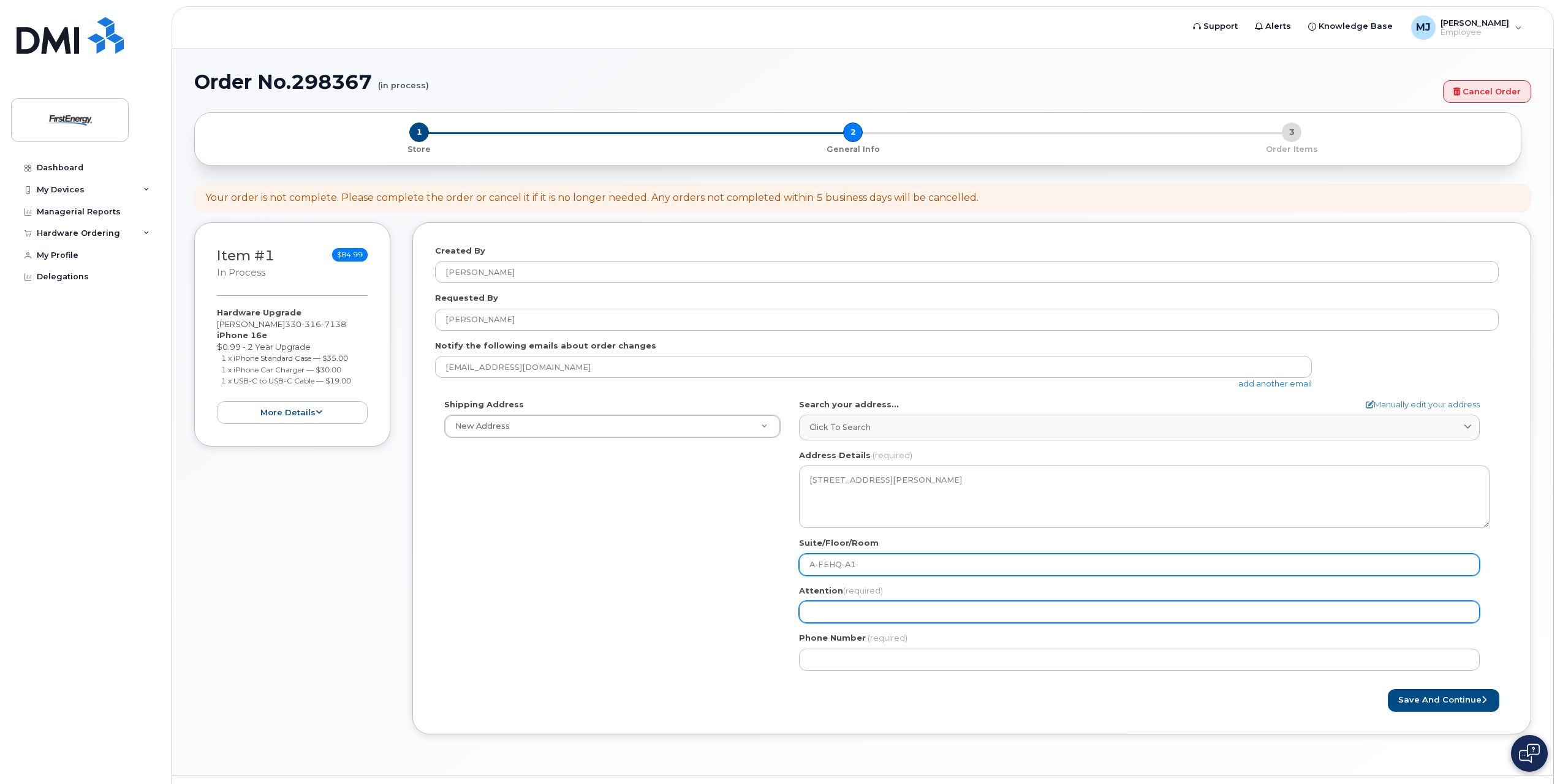
select select
type input "j"
select select
type input "J"
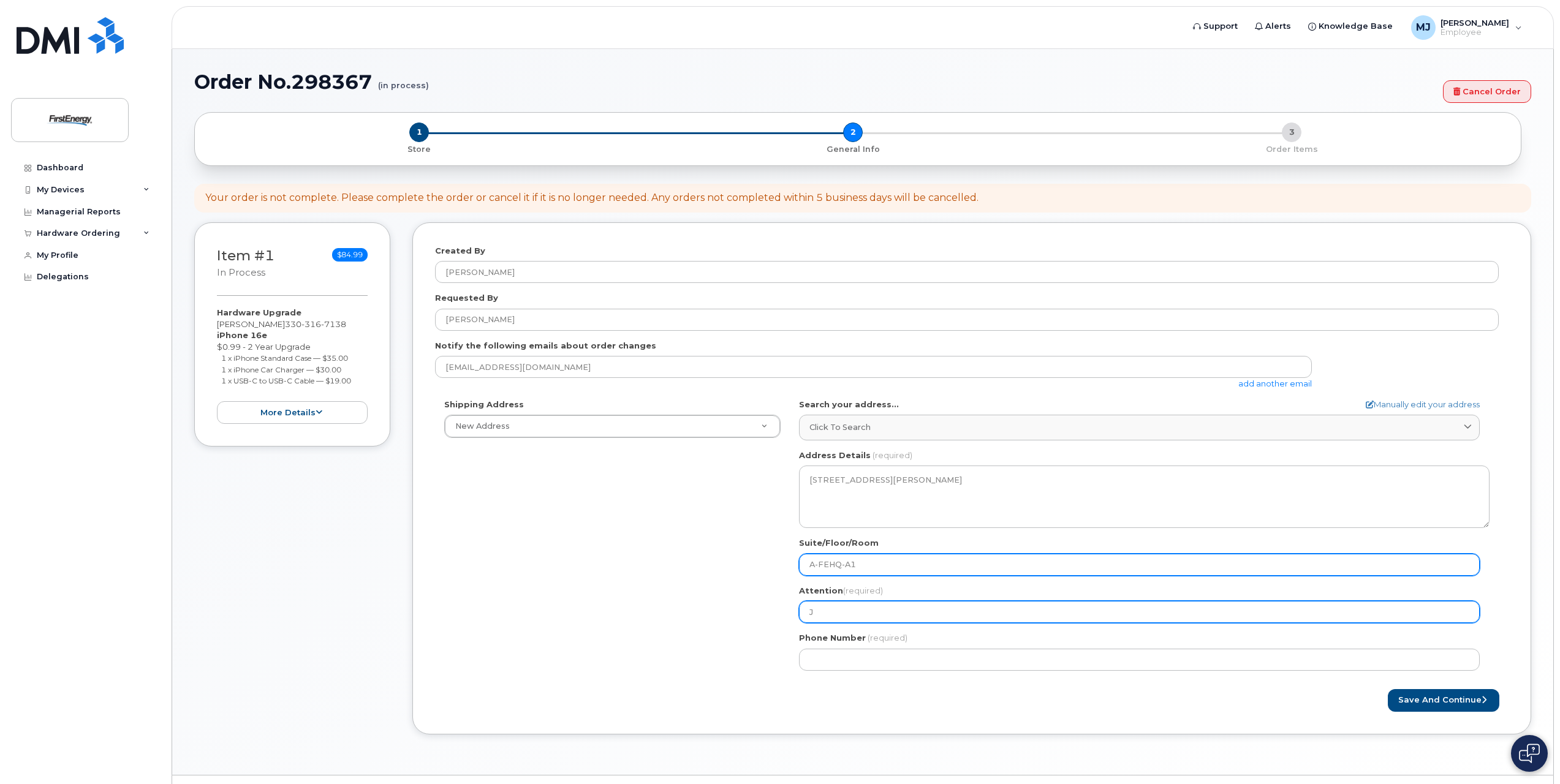
select select
type input "Ja"
select select
type input "Jam"
select select
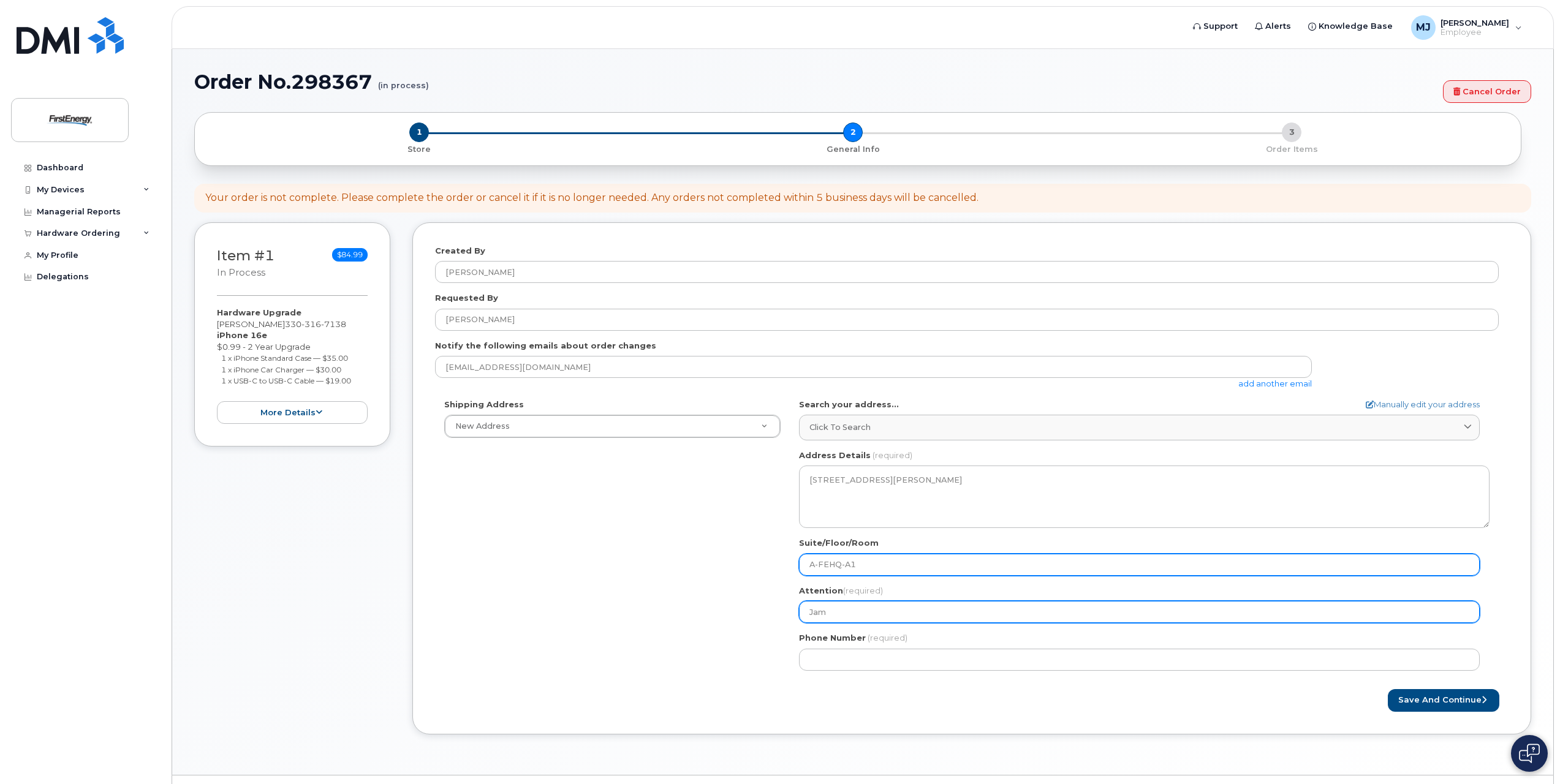
type input "Jame"
select select
type input "James"
select select
type input "James M"
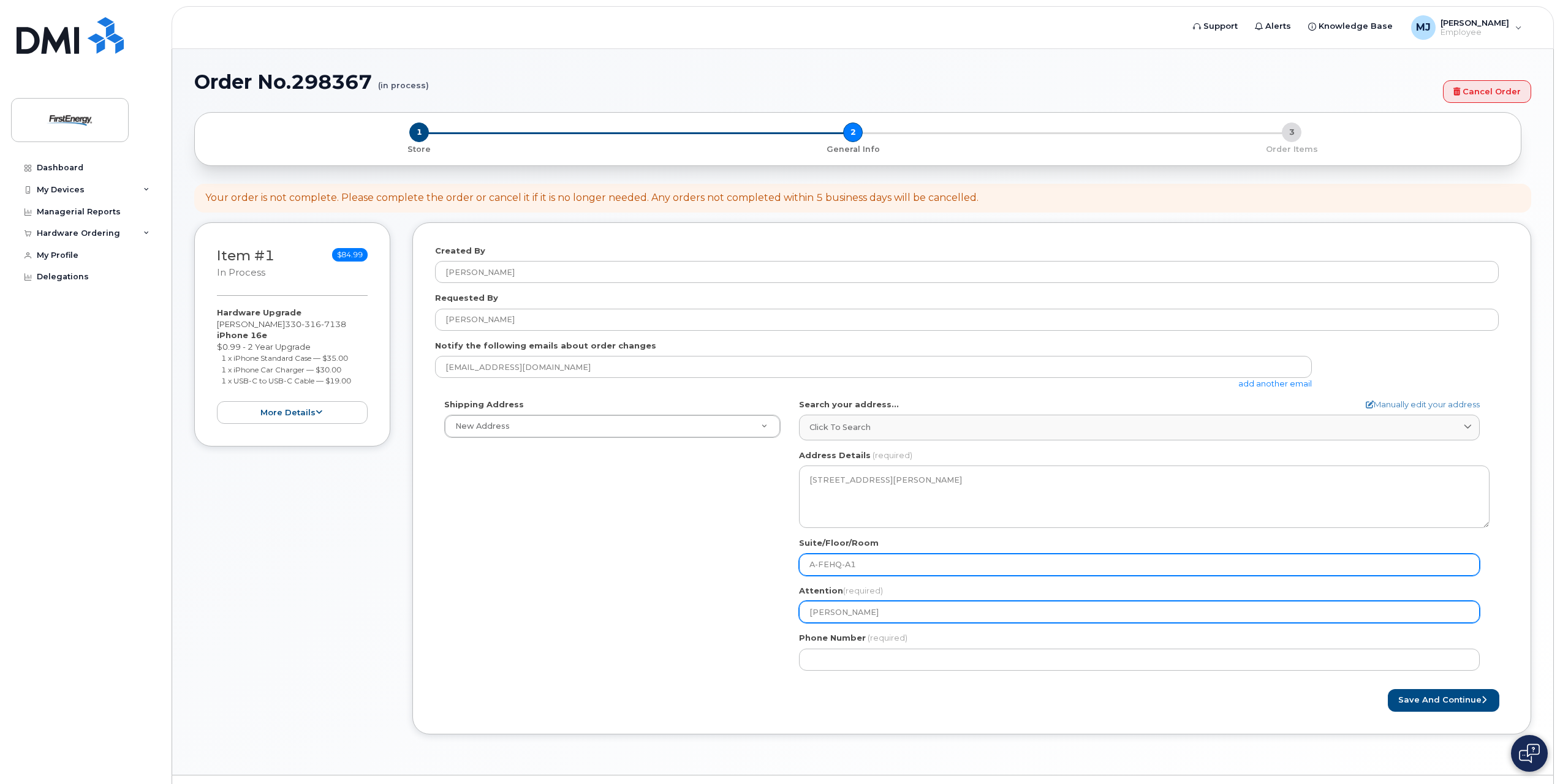
select select
type input "James Ma"
select select
type input "James Mar"
select select
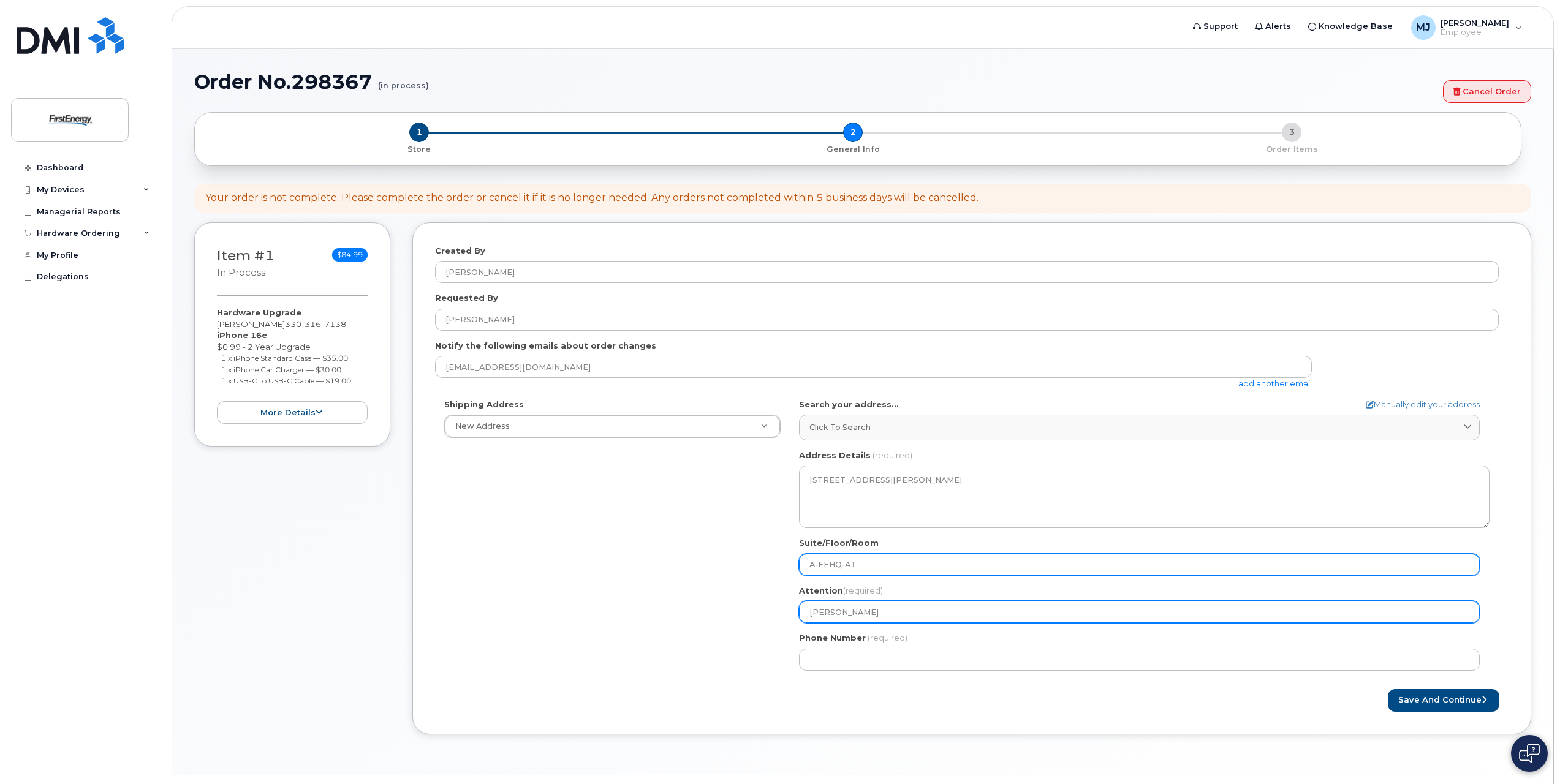
type input "James Mart"
select select
type input "James Marti"
select select
type input "James Martin"
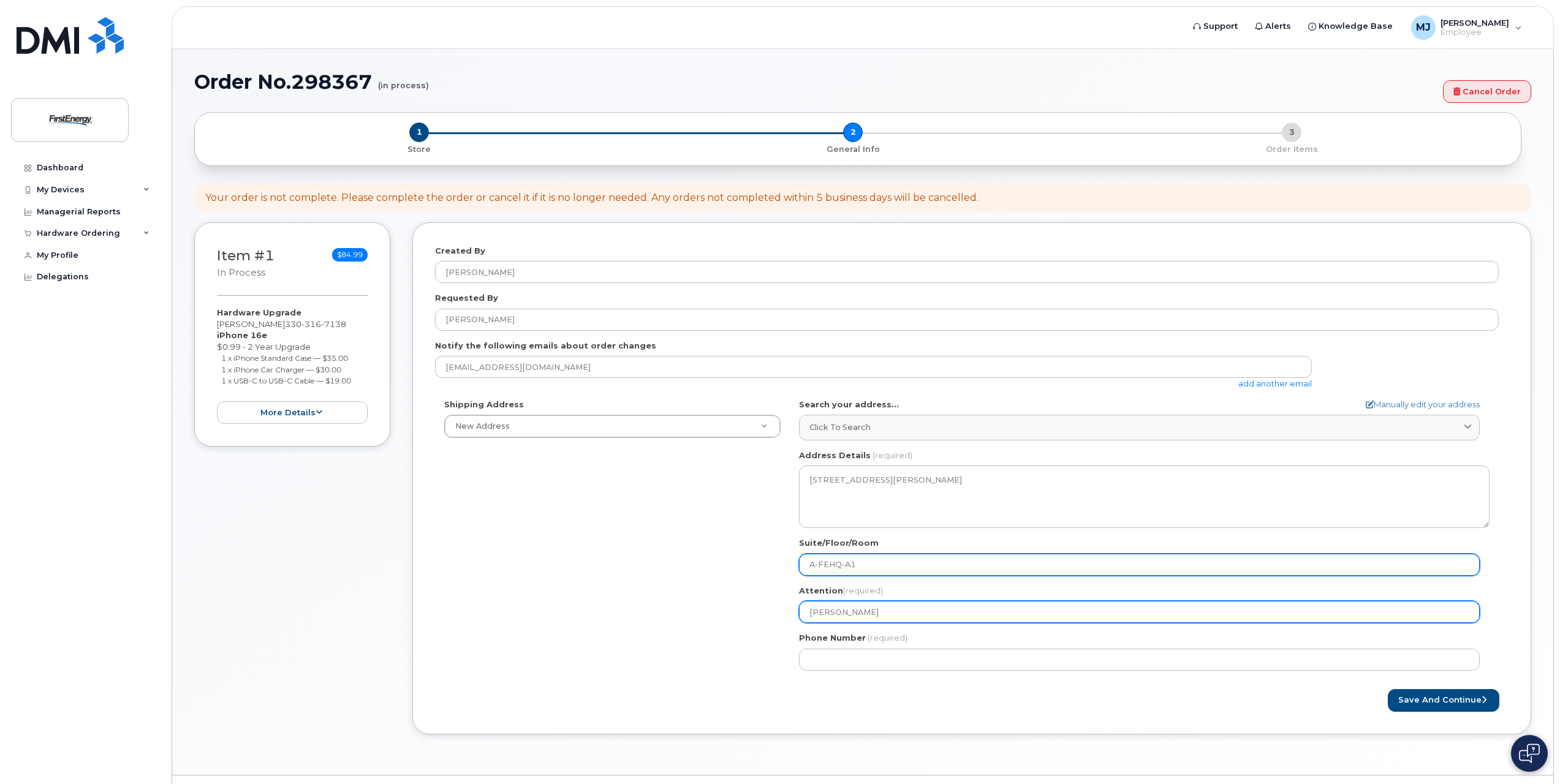
select select
type input "James Martin o"
select select
type input "James Martin or"
select select
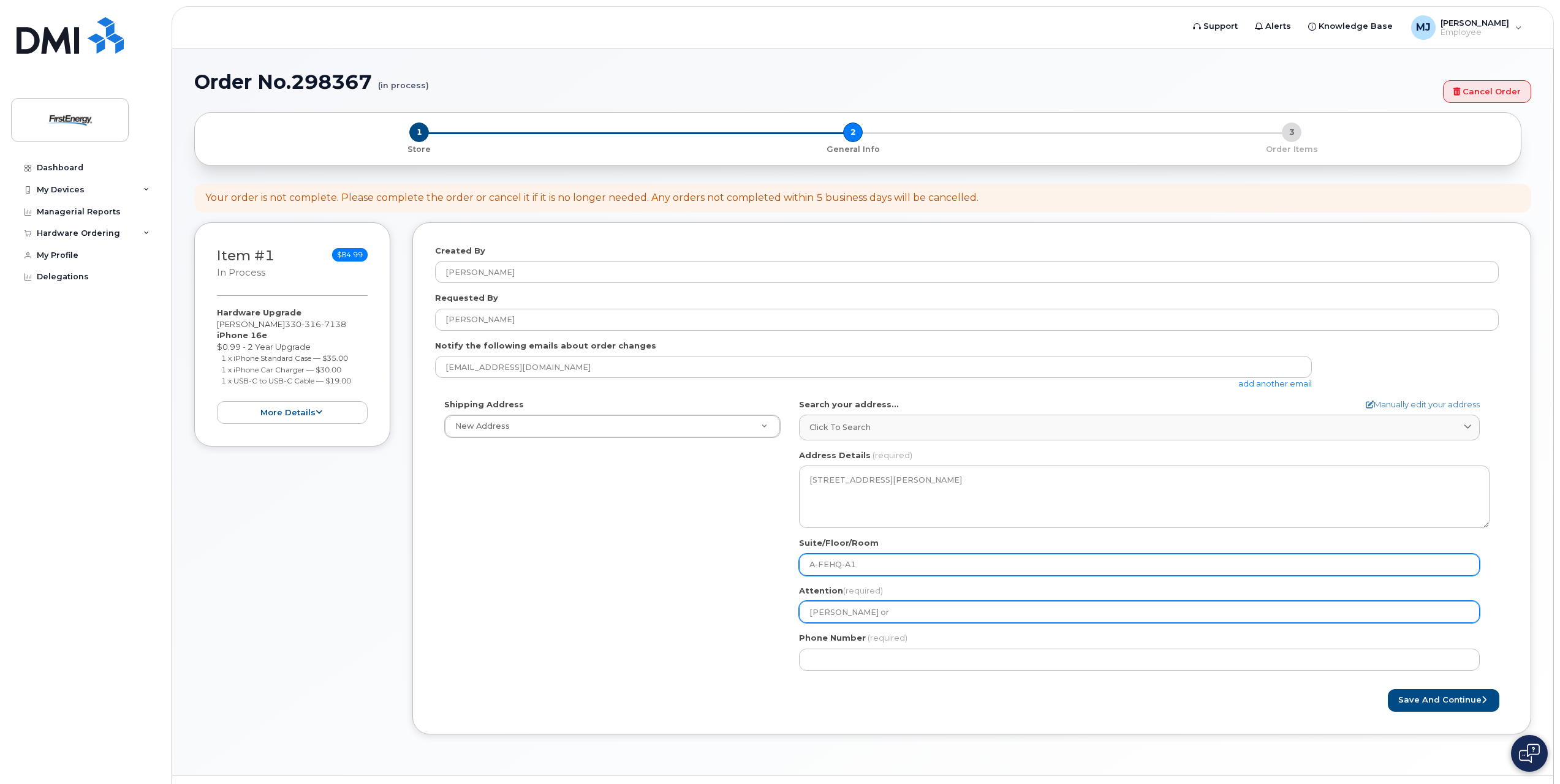
type input "James Martin or P"
select select
type input "James Martin or Pa"
select select
type input "James Martin or Pat"
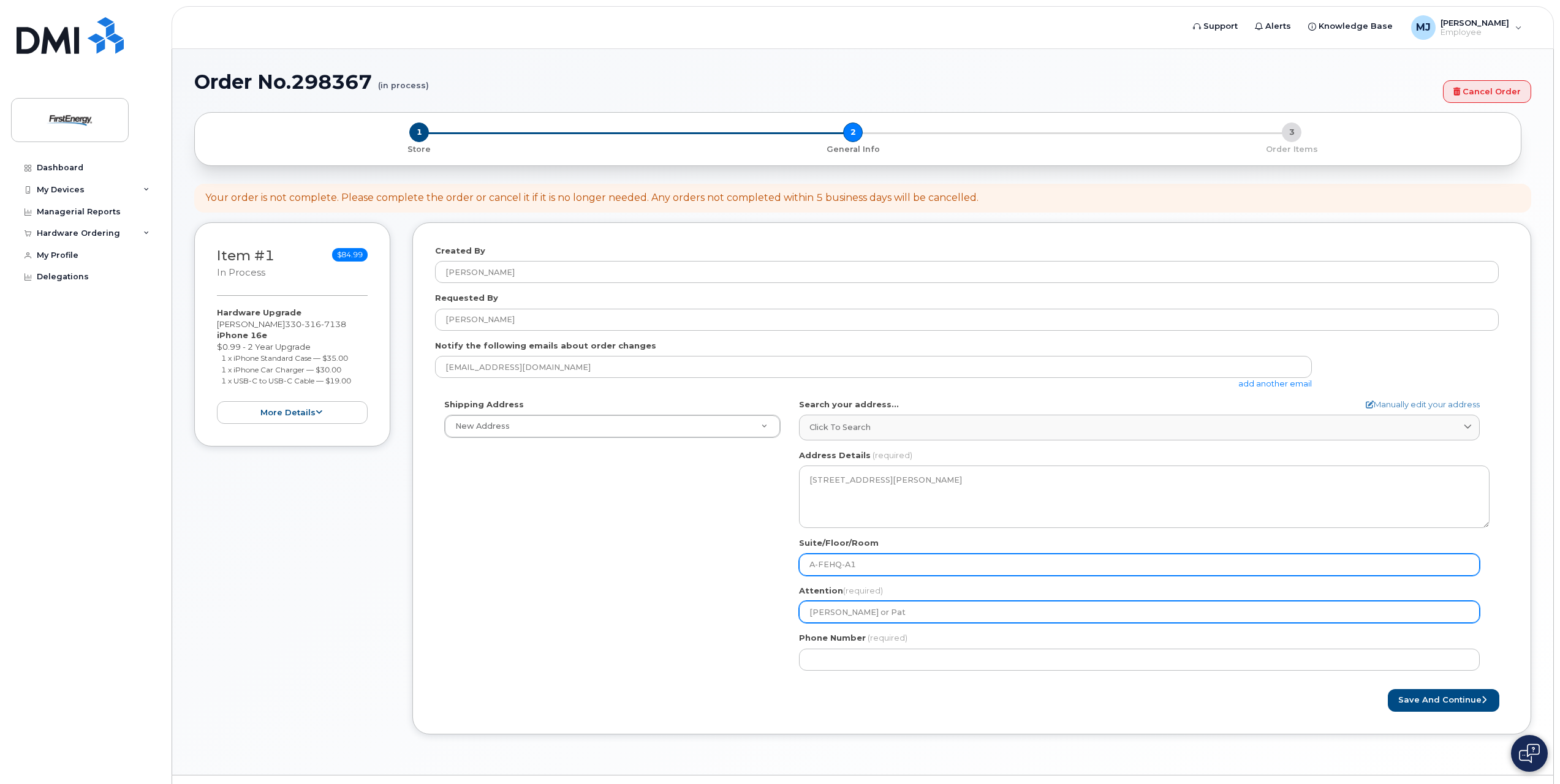
select select
type input "James Martin or Pat N"
select select
type input "James Martin or Pat No"
select select
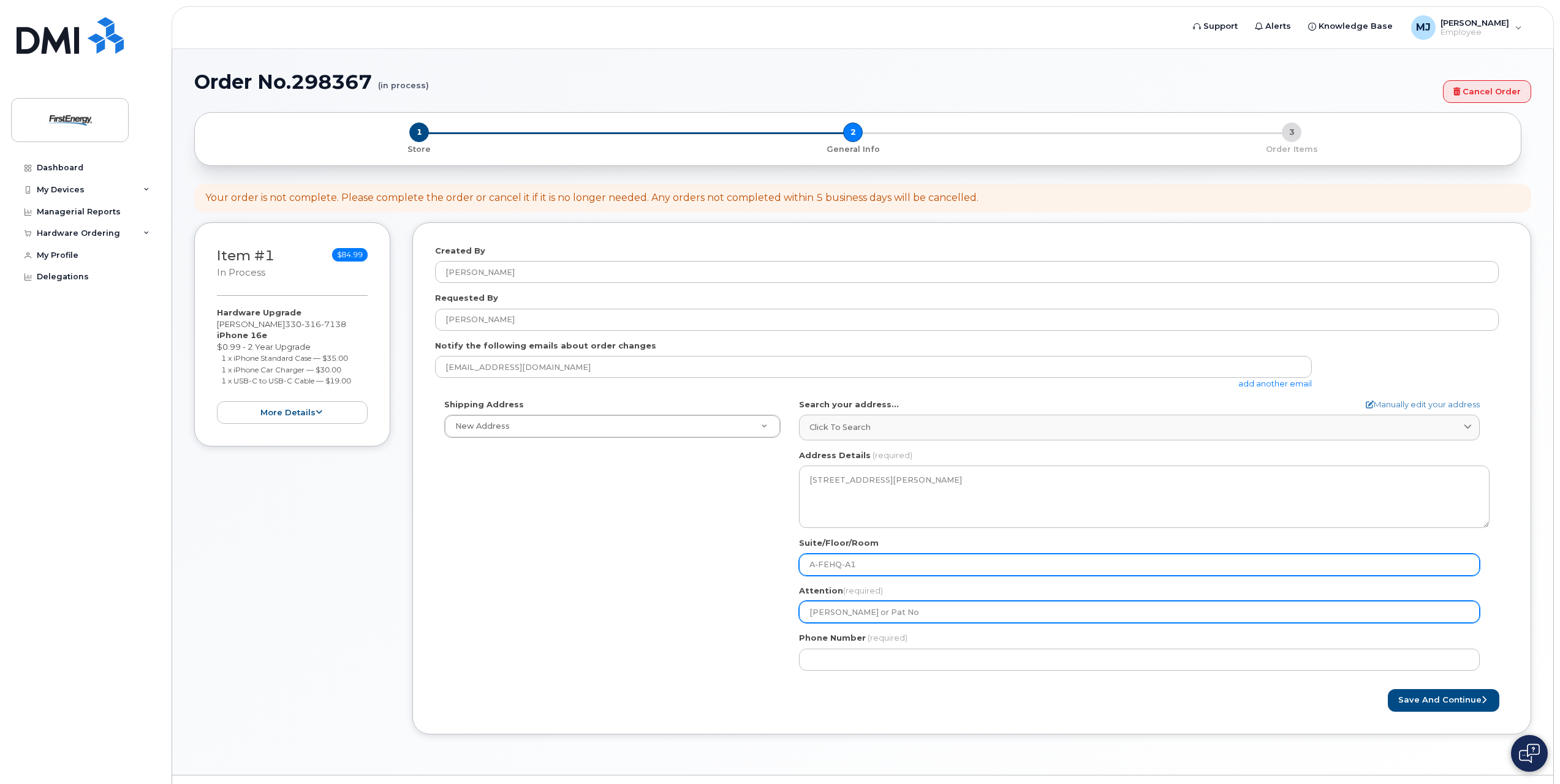
type input "James Martin or Pat Nor"
select select
type input "James Martin or Pat Norm"
select select
type input "James Martin or Pat Norme"
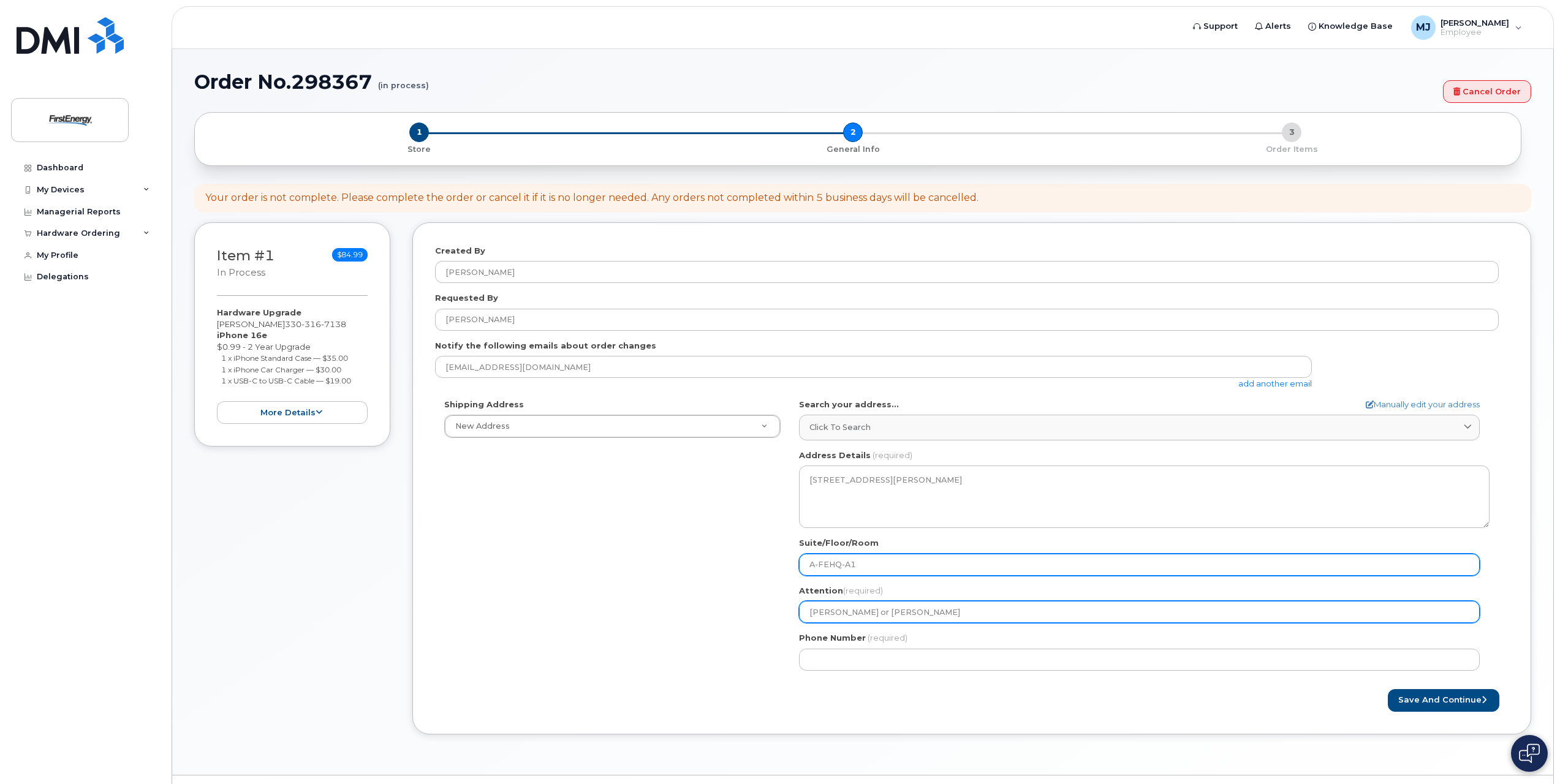
select select
type input "James Martin or Pat Normen"
select select
type input "James Martin or Pat Norment"
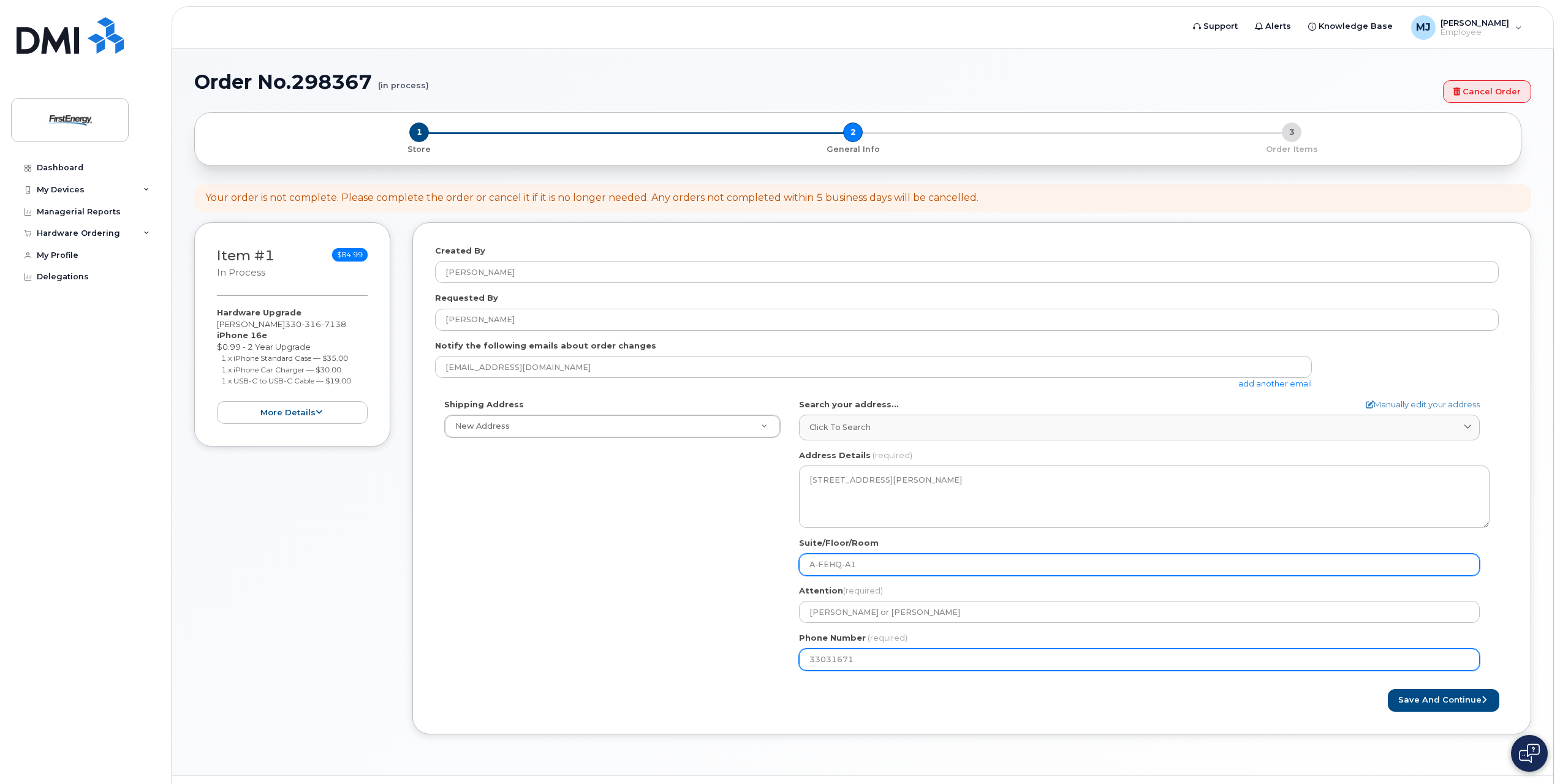
type input "330316713"
select select
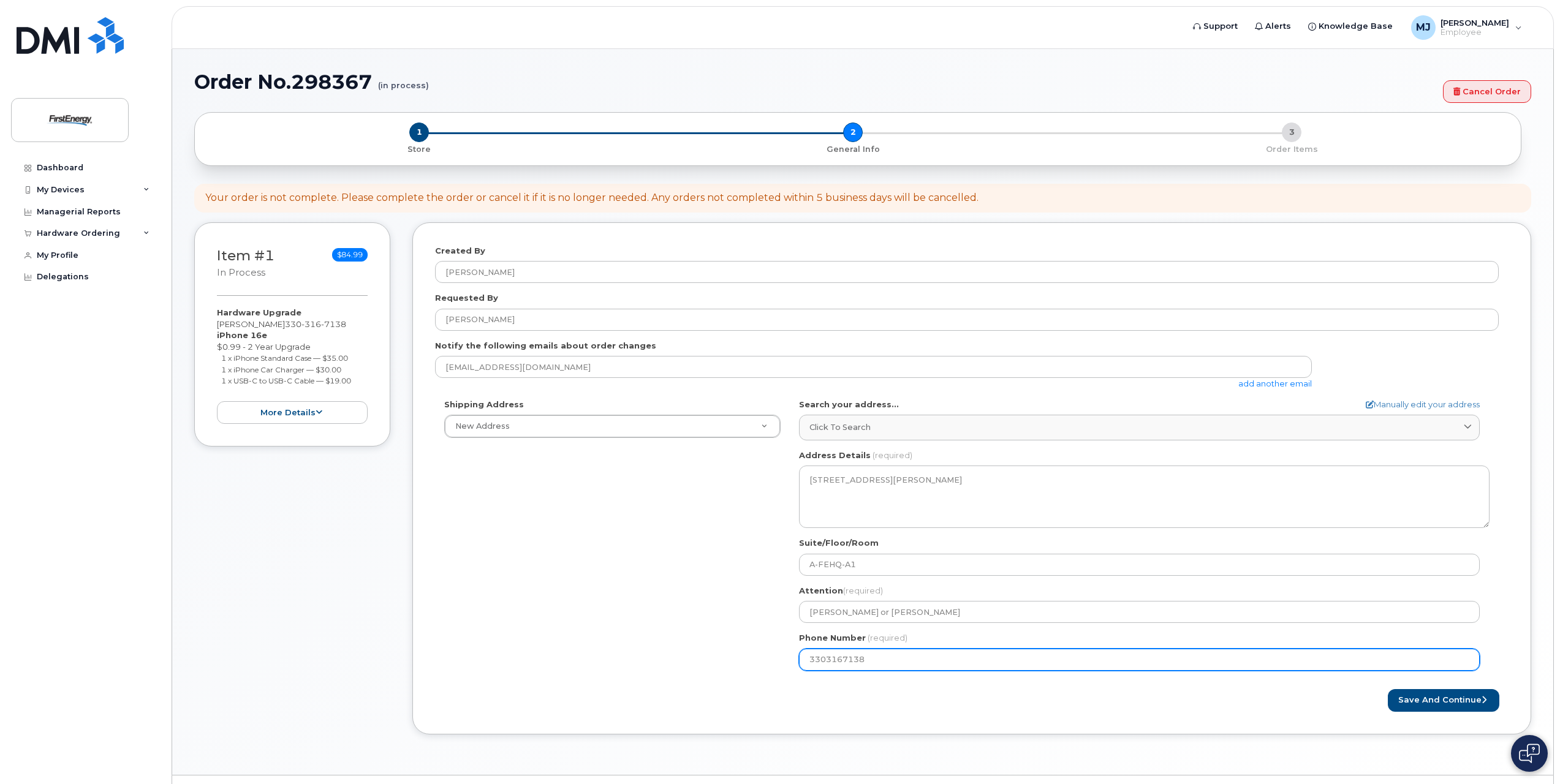
type input "3303167138"
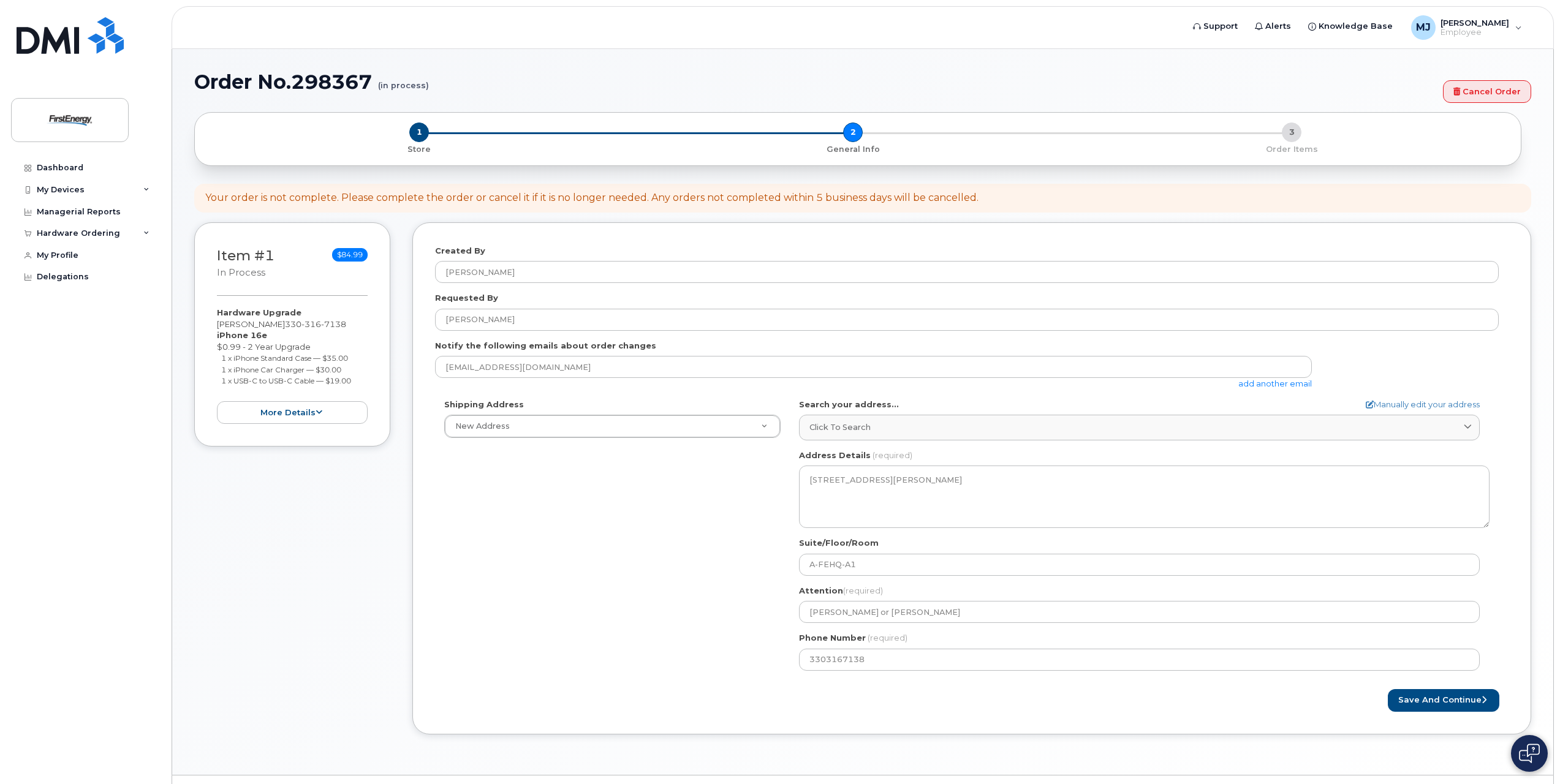
click at [667, 598] on div "Shipping Address New Address New Address OH Akron Search your address... Manual…" at bounding box center [967, 540] width 1064 height 282
click at [1270, 385] on link "add another email" at bounding box center [1275, 384] width 73 height 10
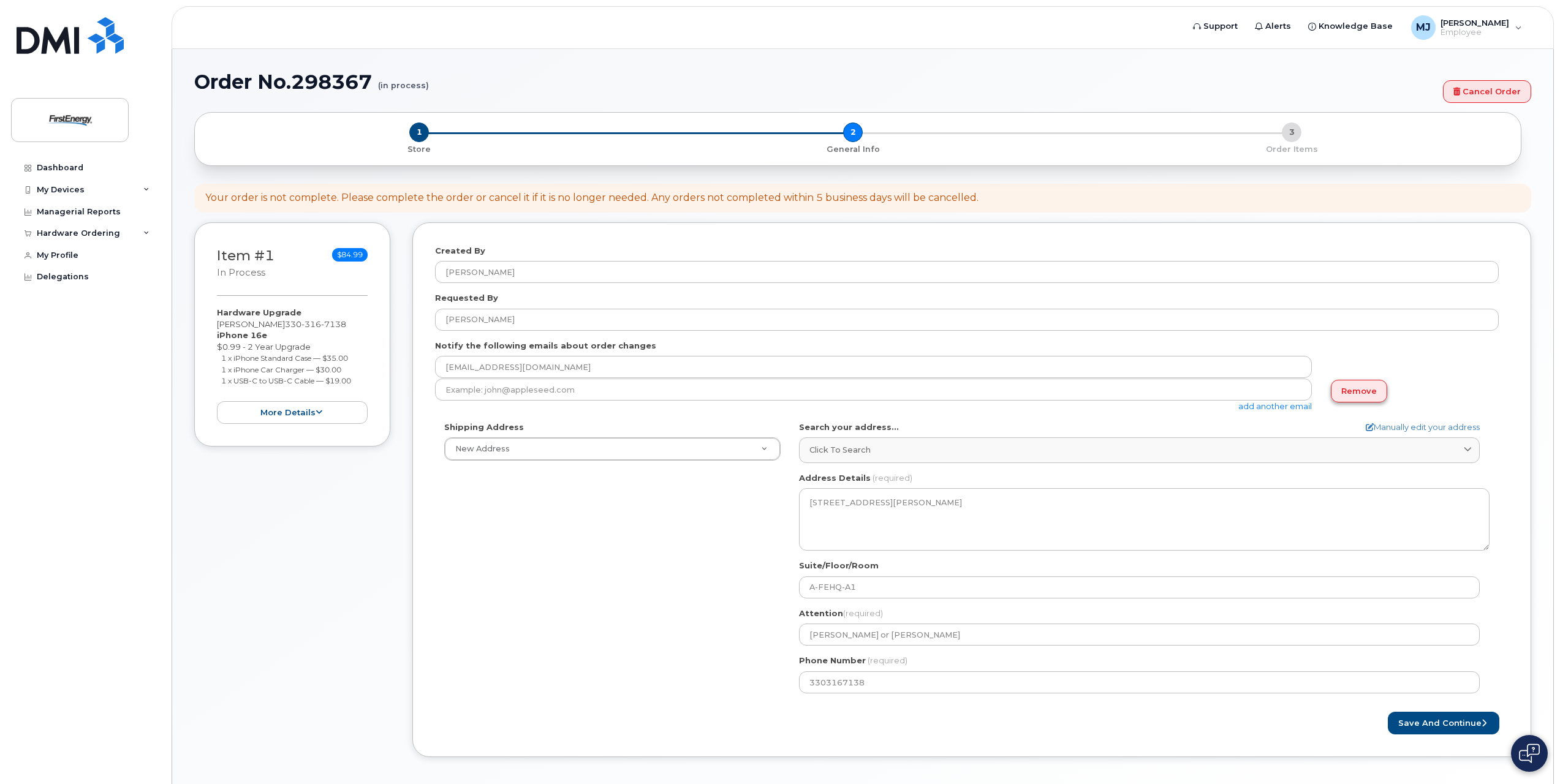
click at [1361, 389] on link "Remove" at bounding box center [1359, 391] width 56 height 23
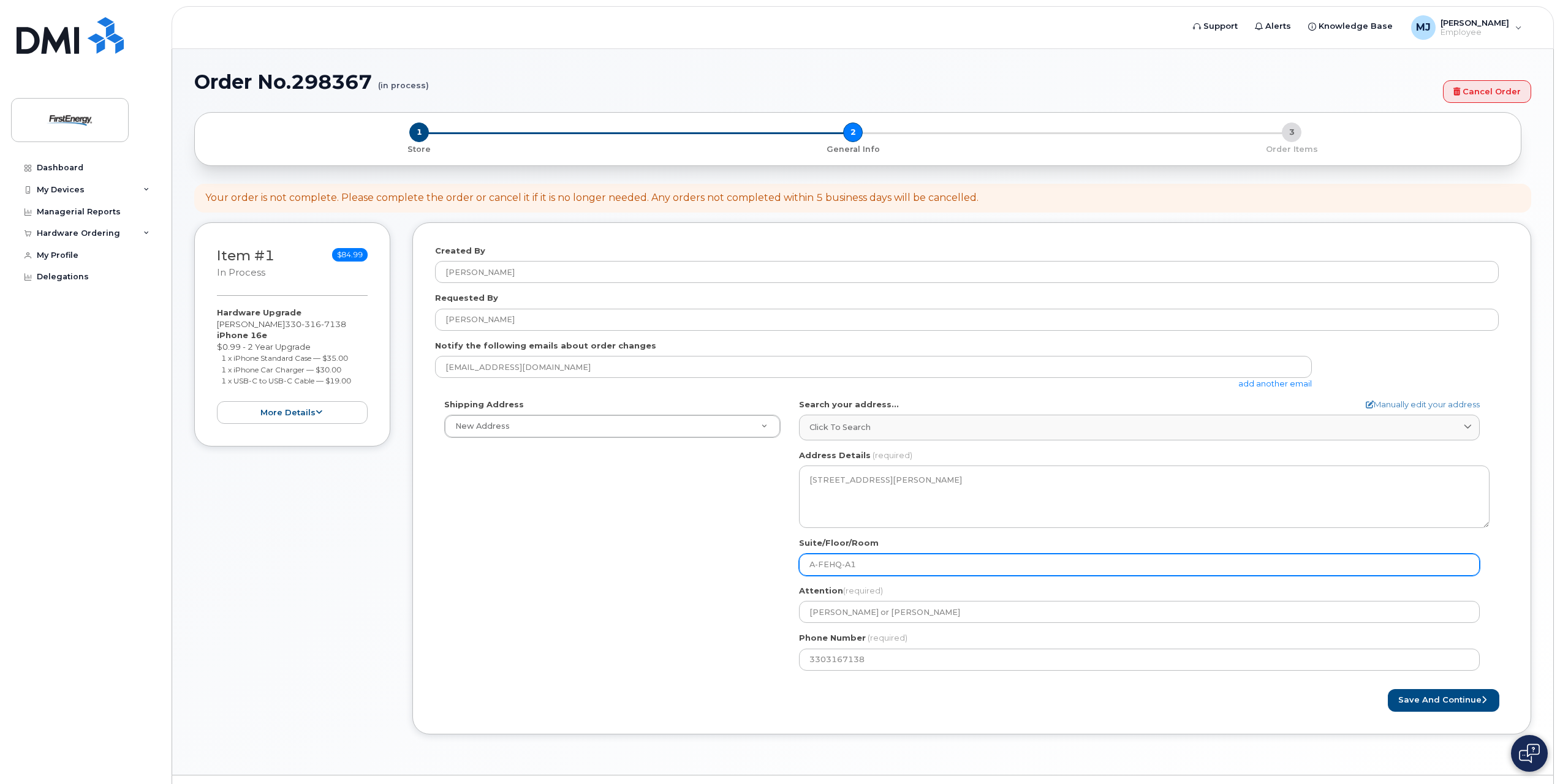
click at [810, 564] on input "A-FEHQ-A1" at bounding box center [1139, 565] width 680 height 22
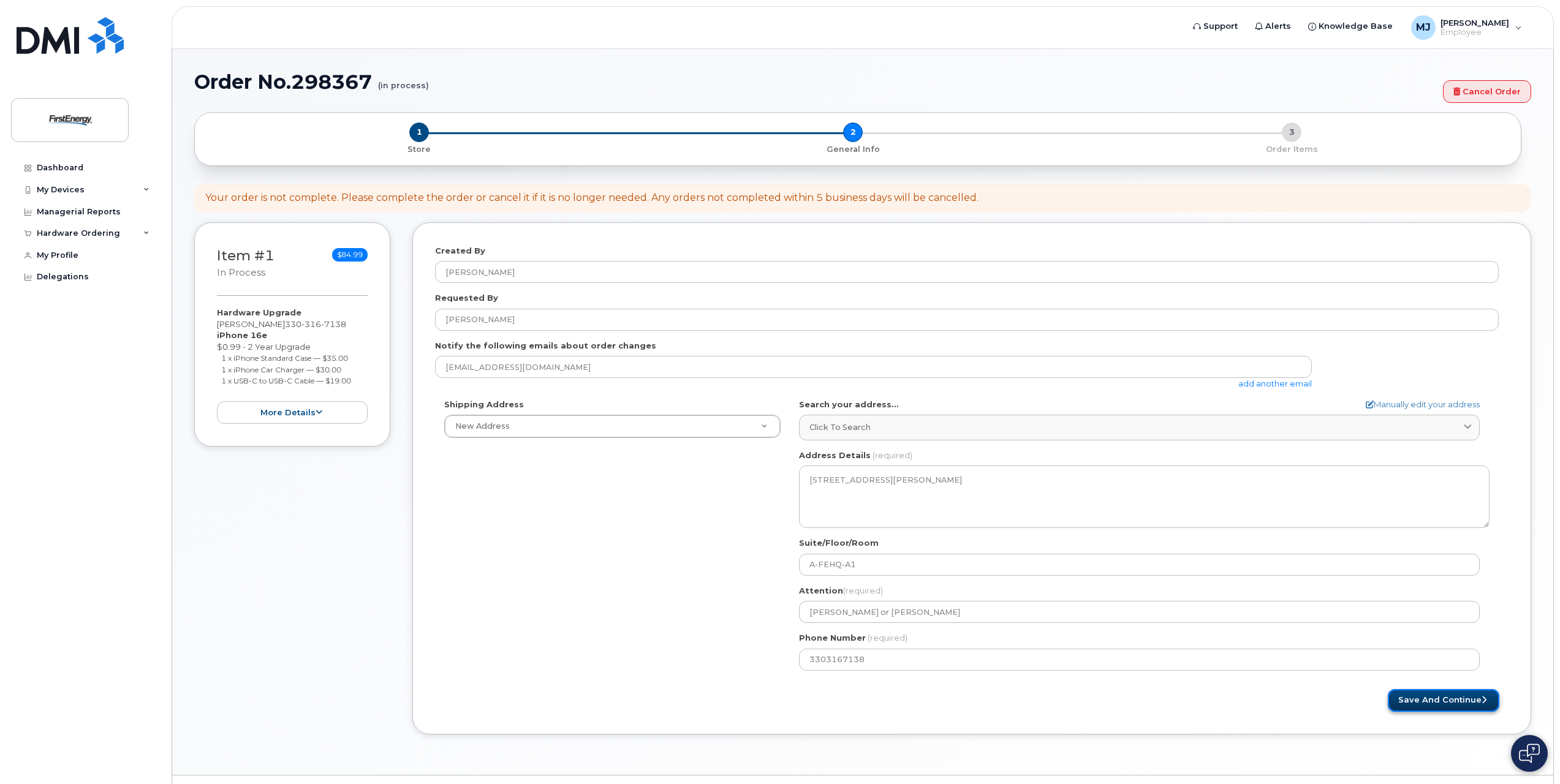
click at [1416, 702] on button "Save and Continue" at bounding box center [1444, 701] width 111 height 23
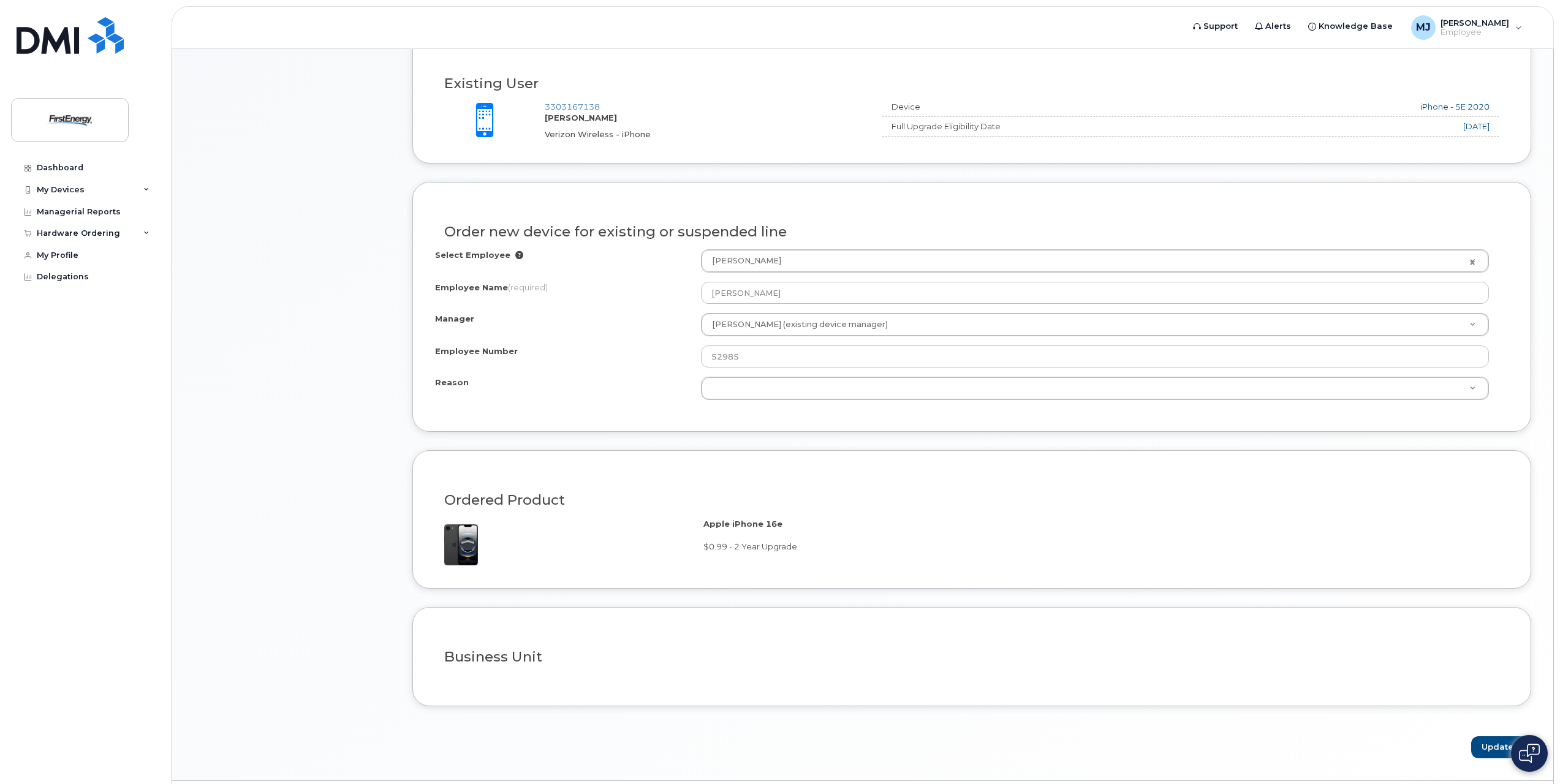
scroll to position [526, 0]
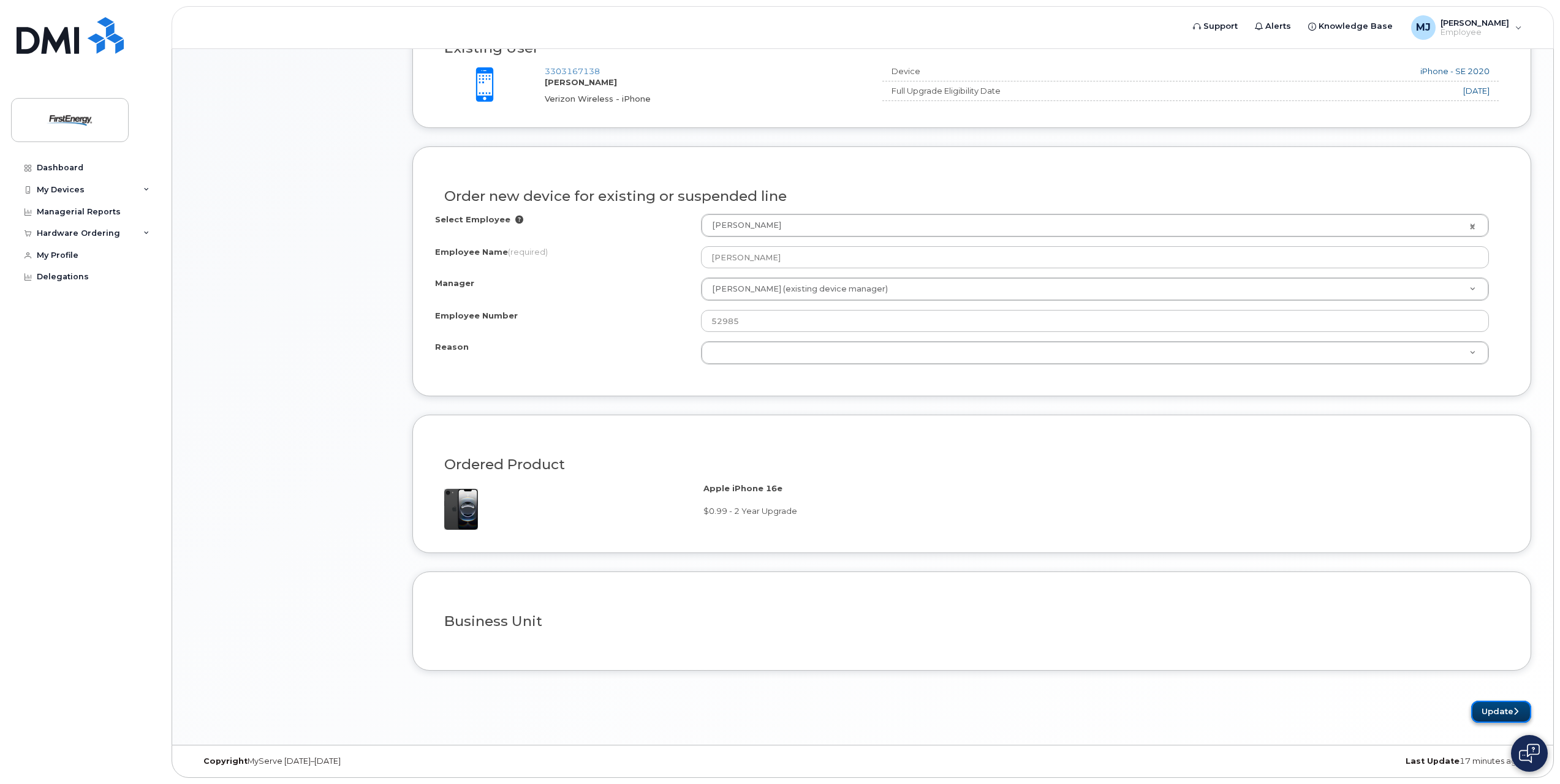
click at [1509, 712] on button "Update" at bounding box center [1501, 712] width 60 height 23
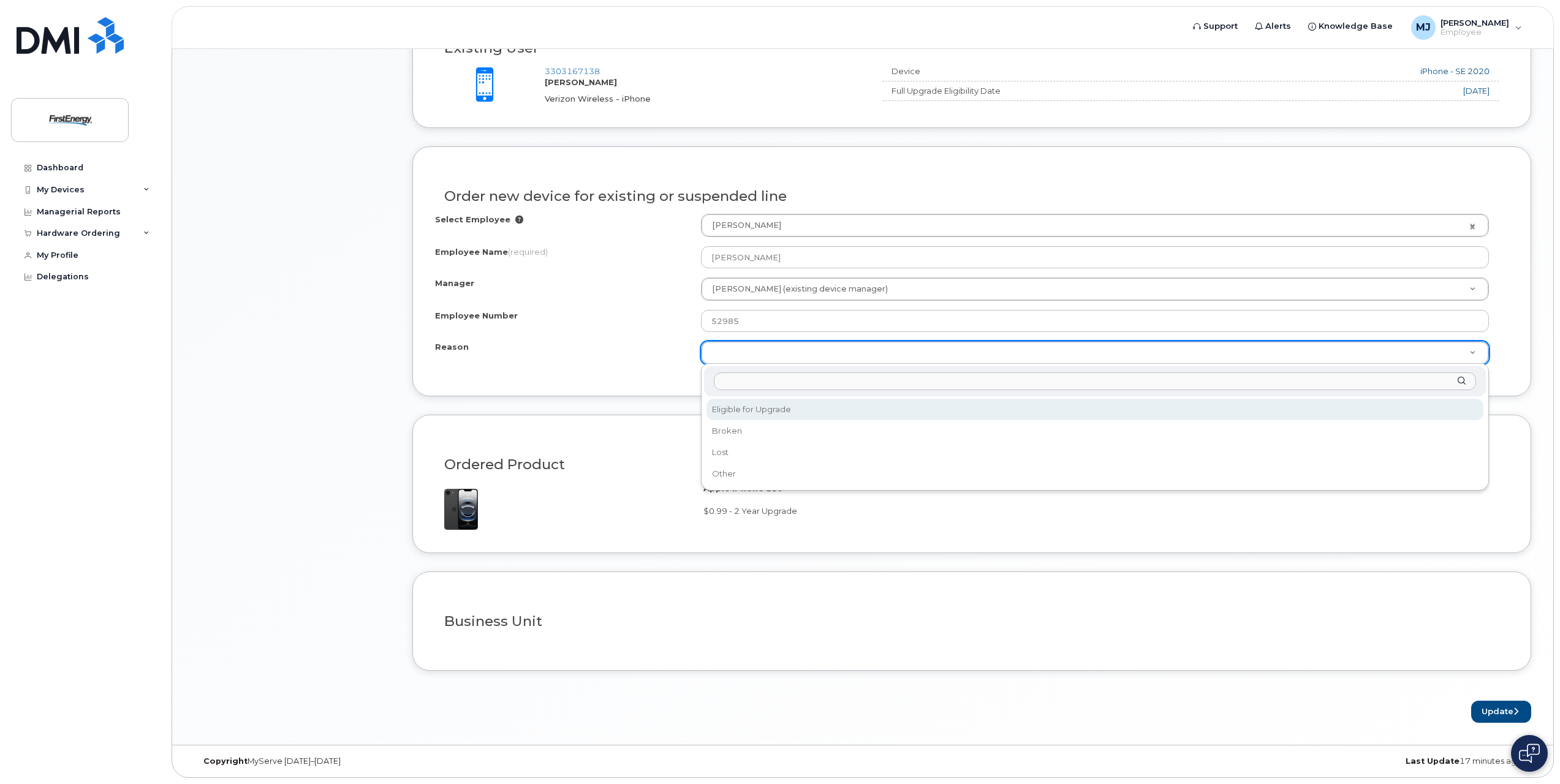
select select "eligible_for_upgrade"
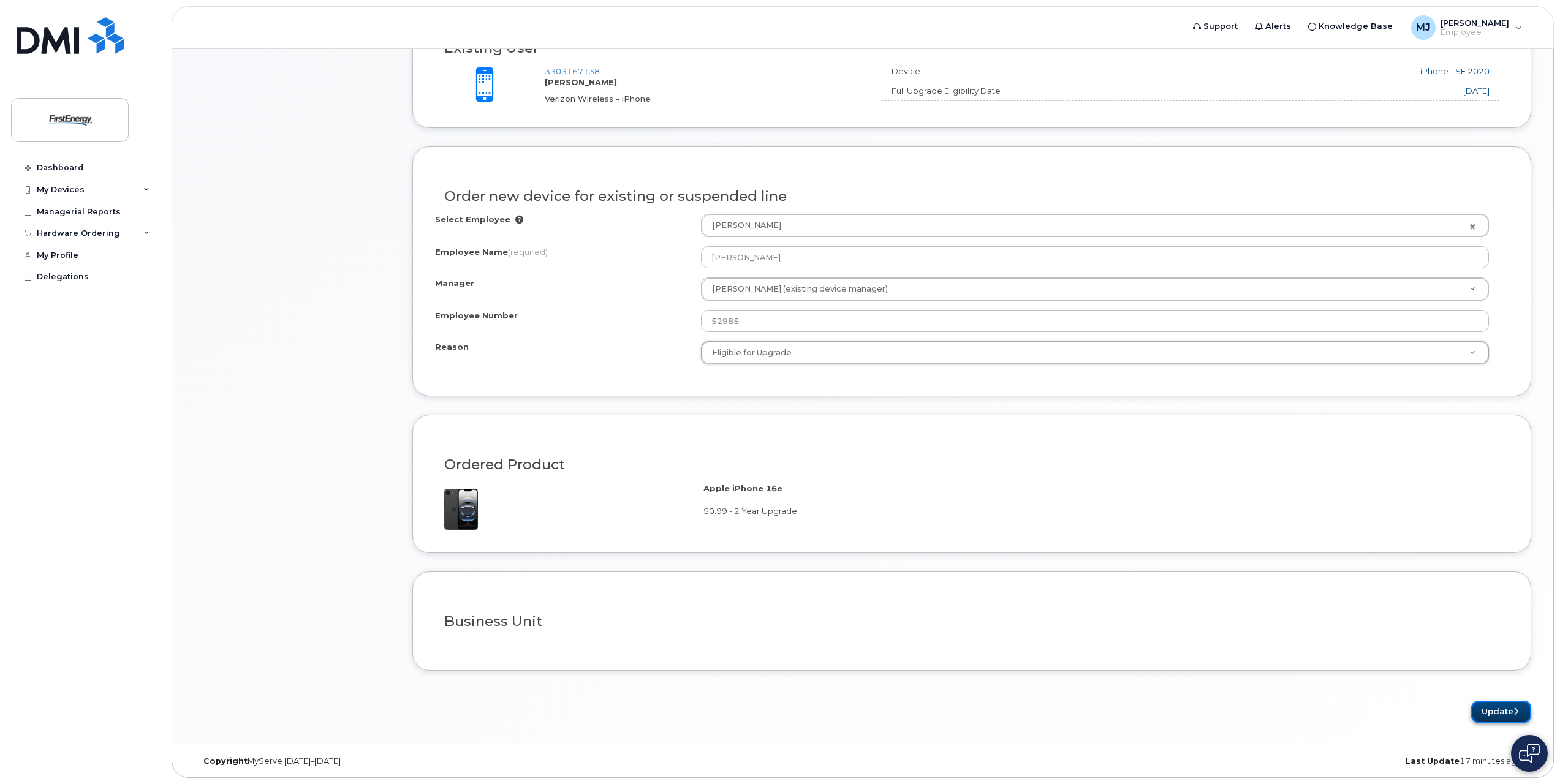
click at [1504, 712] on button "Update" at bounding box center [1501, 712] width 60 height 23
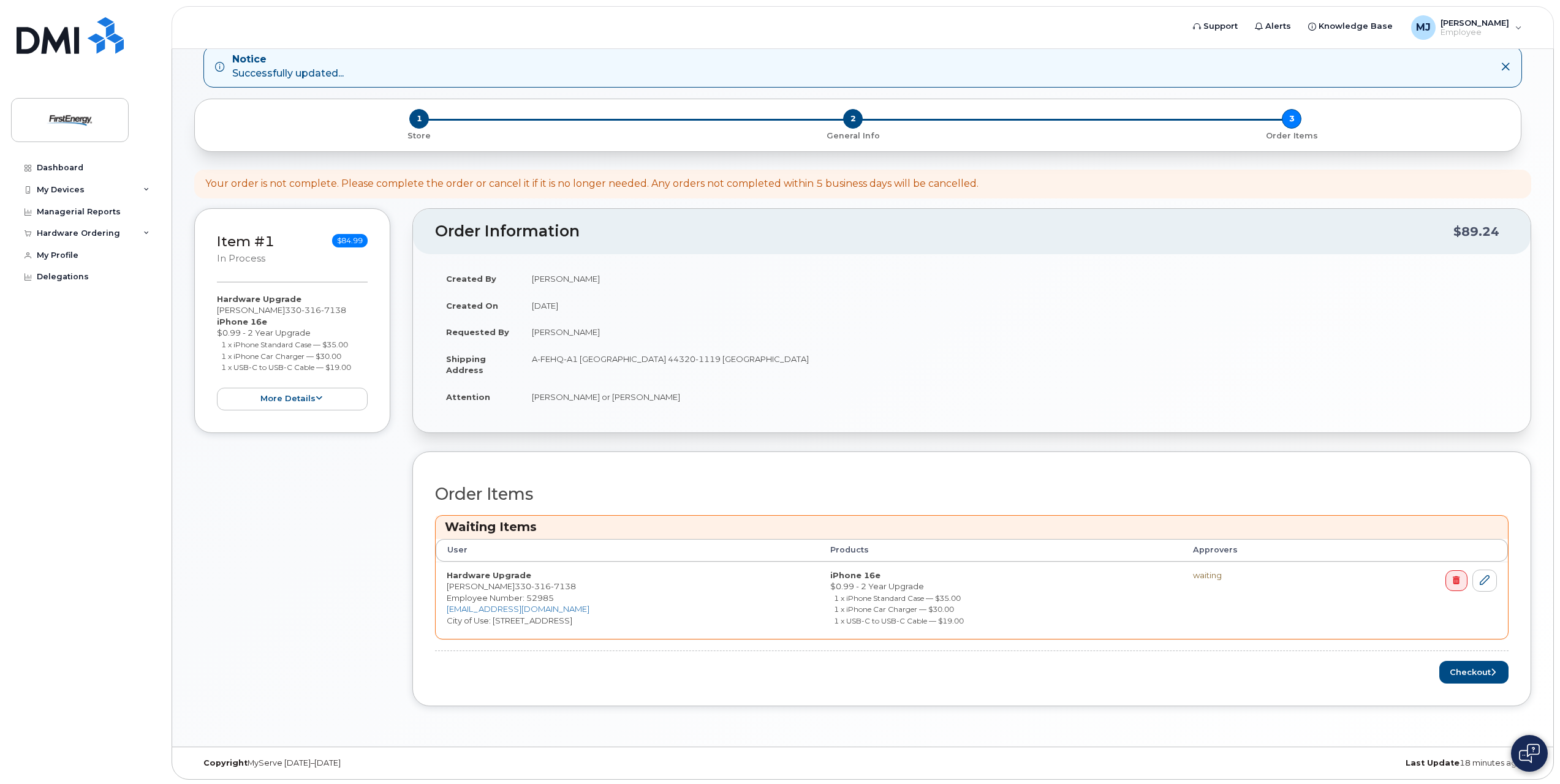
scroll to position [68, 0]
click at [1475, 669] on button "Checkout" at bounding box center [1474, 670] width 69 height 23
